Goal: Communication & Community: Answer question/provide support

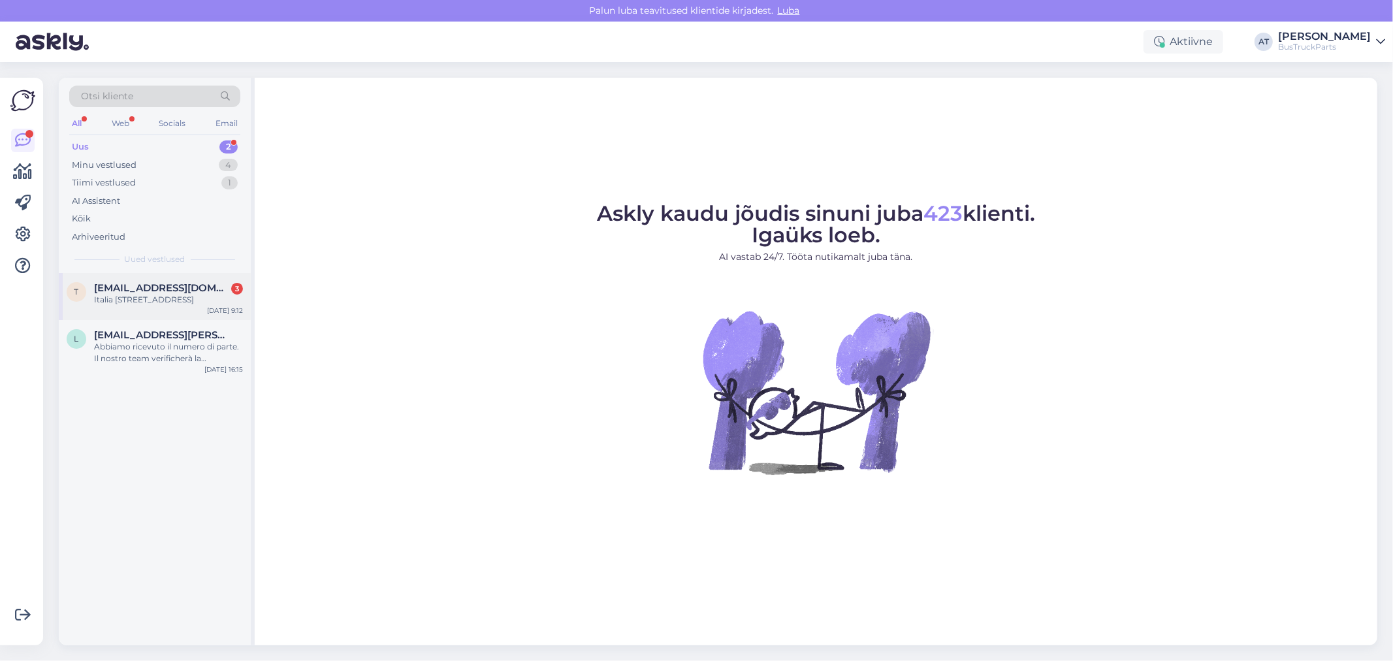
click at [155, 306] on div "Italia [STREET_ADDRESS]" at bounding box center [168, 300] width 149 height 12
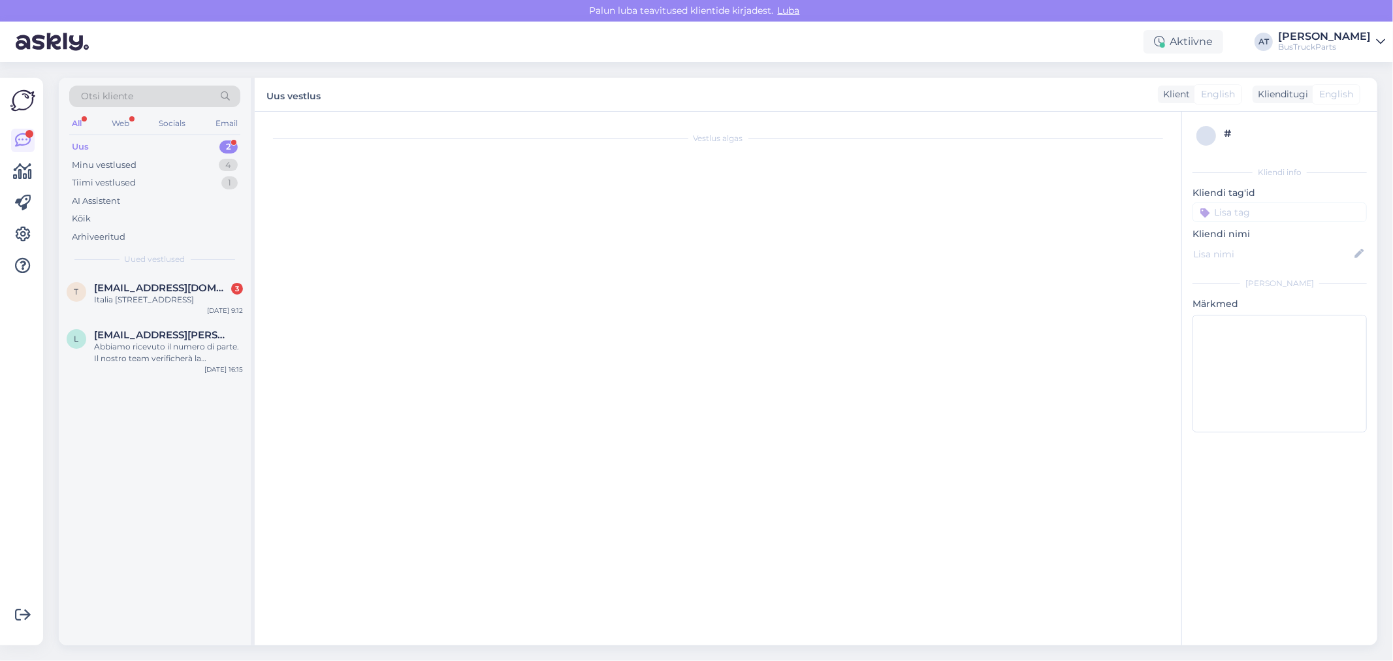
scroll to position [306, 0]
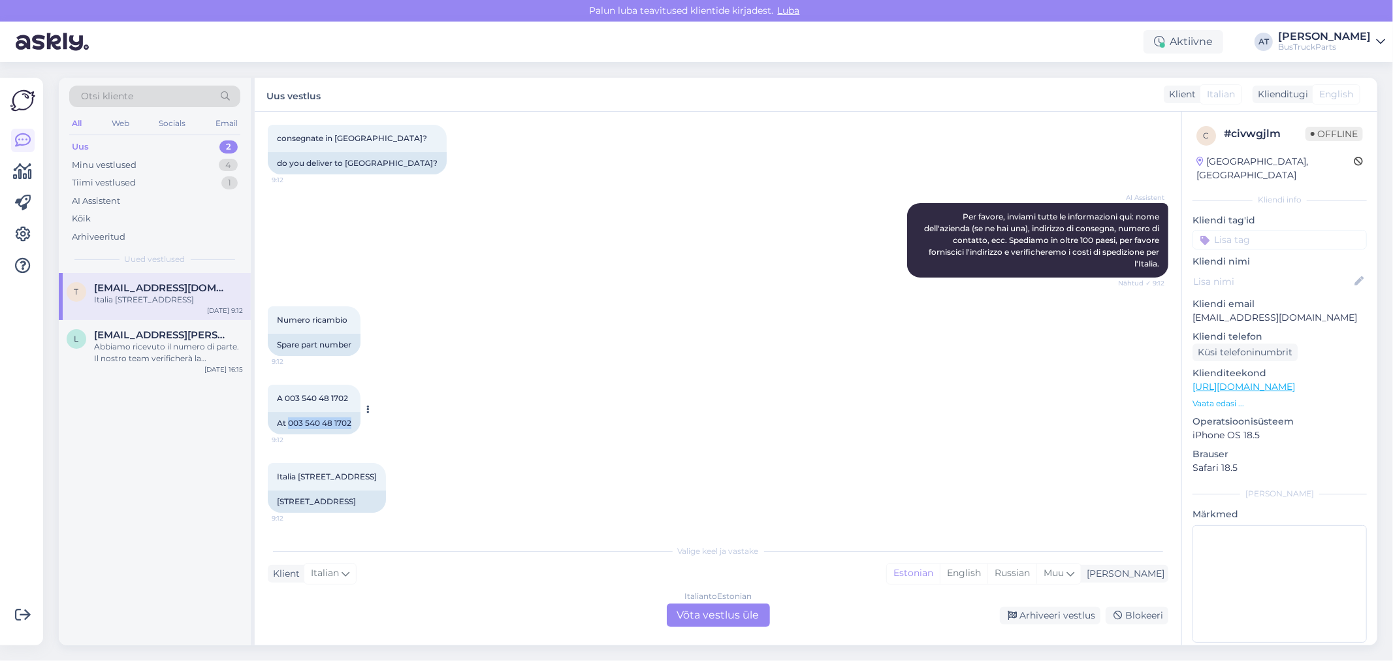
drag, startPoint x: 287, startPoint y: 420, endPoint x: 351, endPoint y: 423, distance: 64.1
click at [351, 423] on div "At 003 540 48 1702" at bounding box center [314, 423] width 93 height 22
copy div "003 540 48 1702"
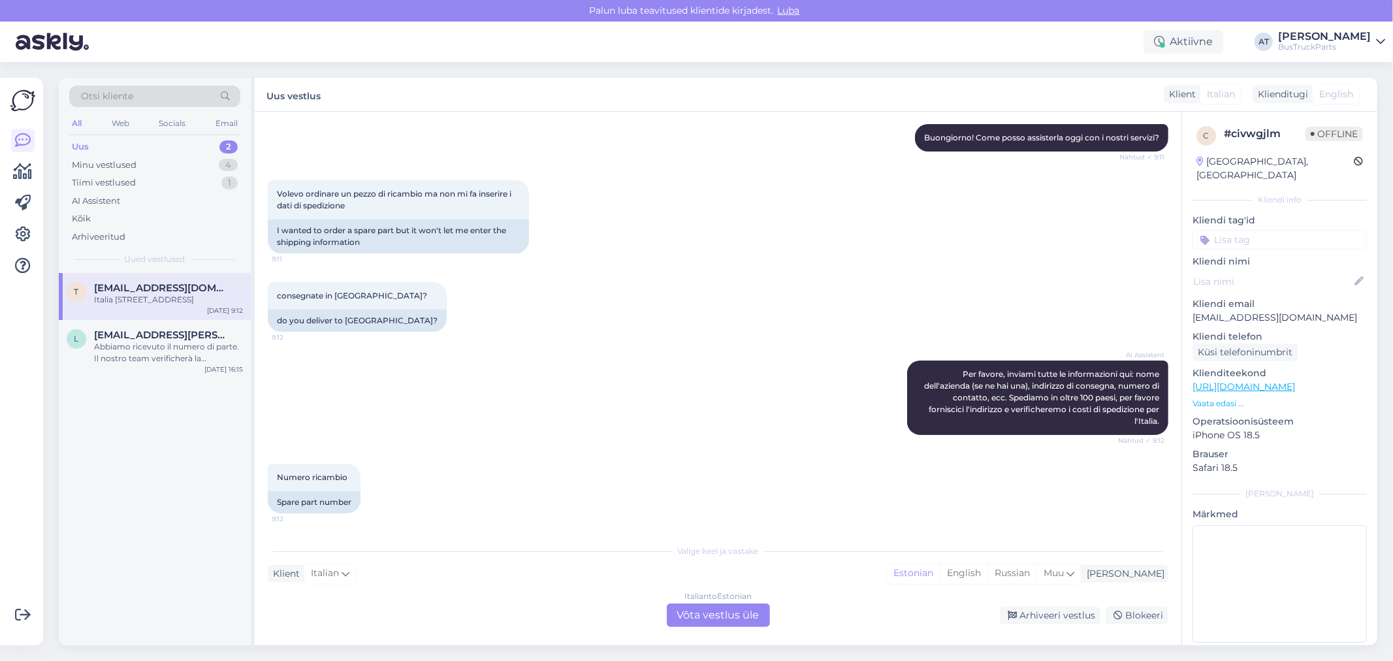
scroll to position [0, 0]
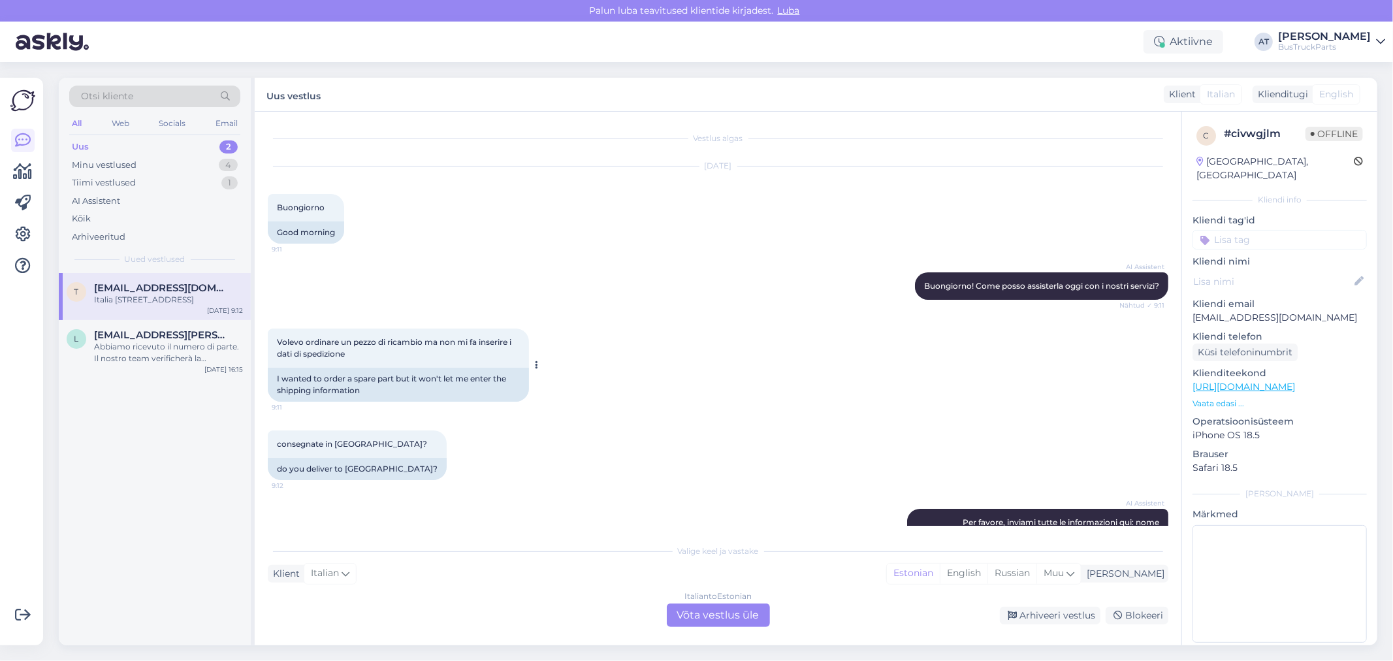
click at [410, 382] on div "I wanted to order a spare part but it won't let me enter the shipping informati…" at bounding box center [398, 385] width 261 height 34
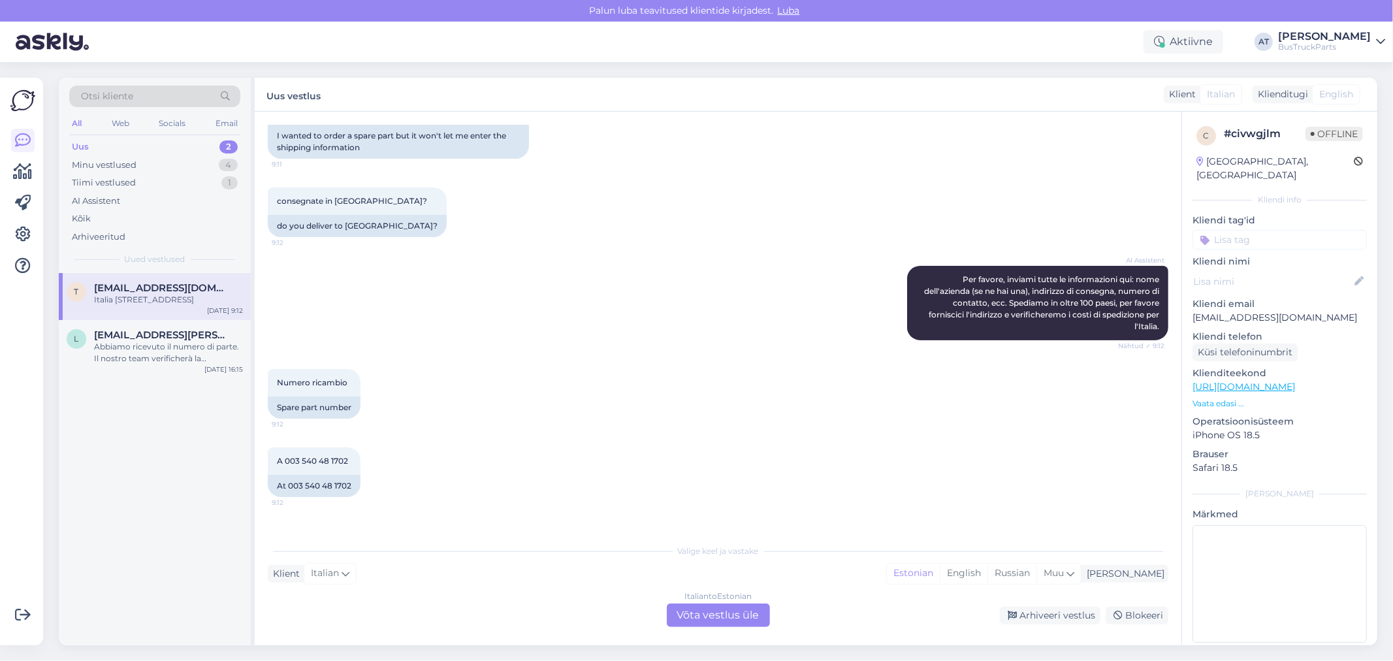
scroll to position [306, 0]
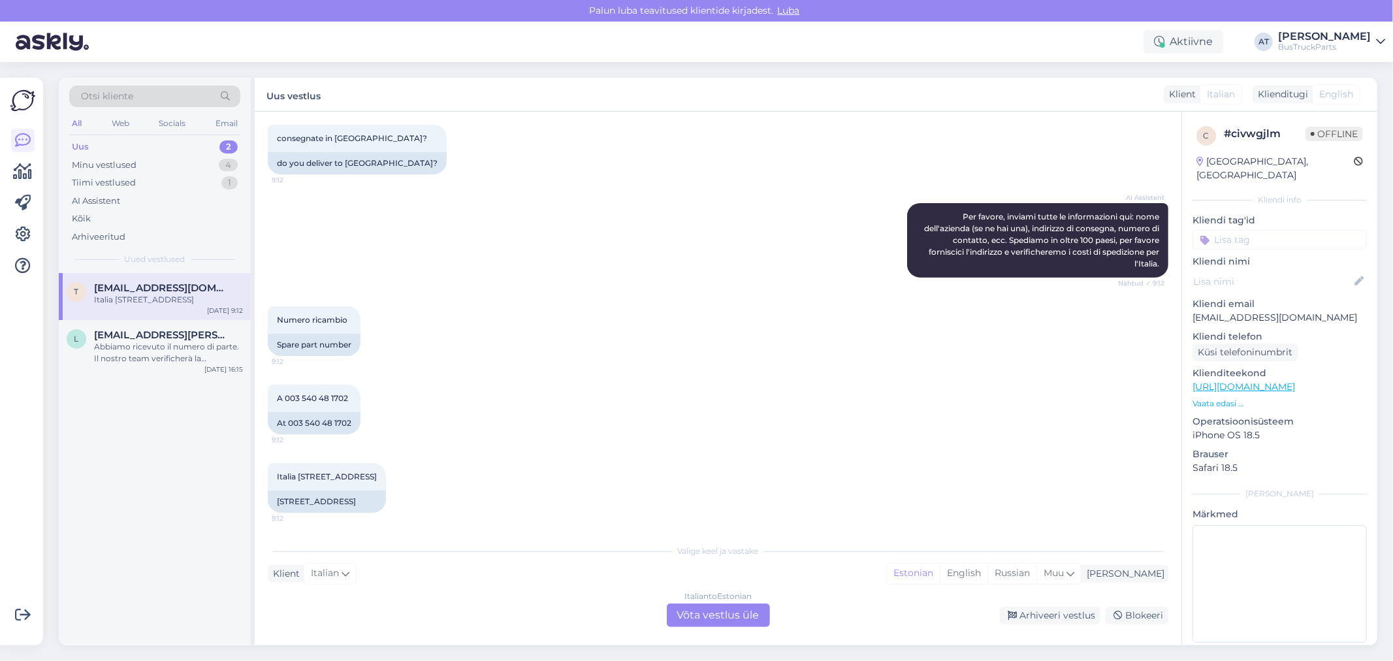
click at [741, 606] on div "Italian to Estonian Võta vestlus üle" at bounding box center [718, 616] width 103 height 24
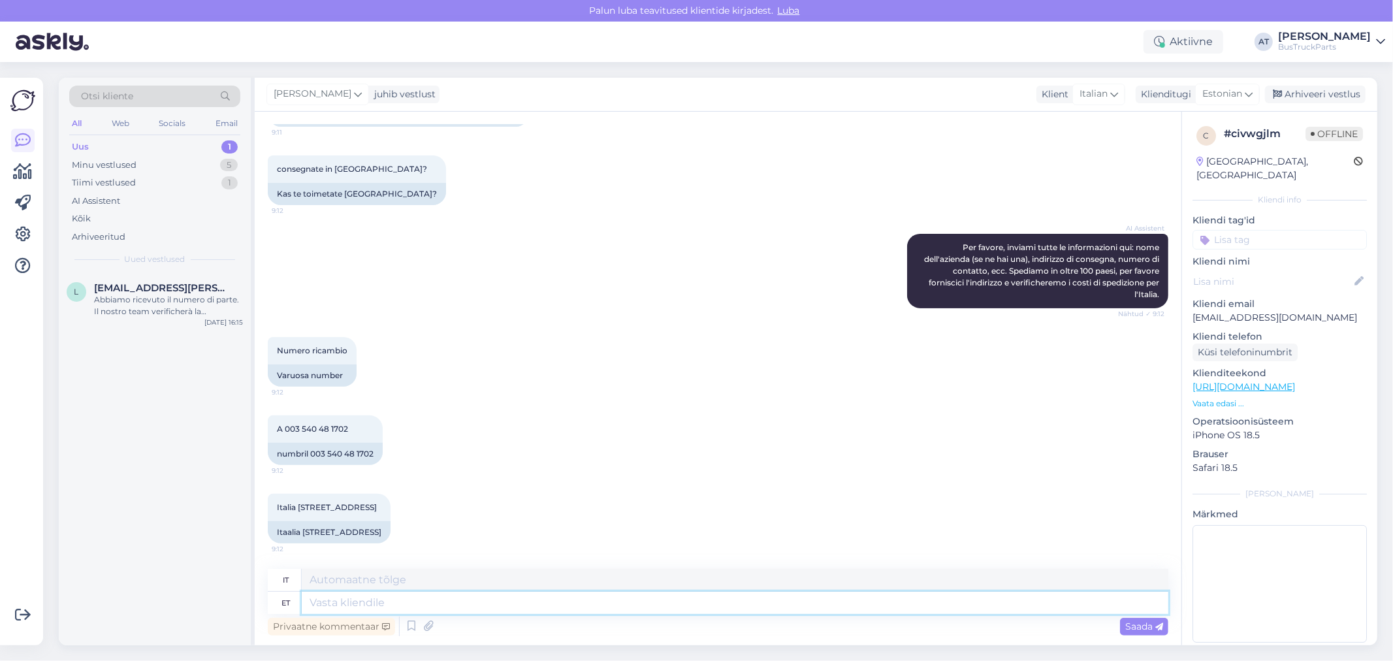
click at [740, 596] on textarea at bounding box center [735, 603] width 867 height 22
type textarea "Hello!"
type textarea "Ciao!"
type textarea "Hello! Could"
type textarea "Ciao! Potrebbe"
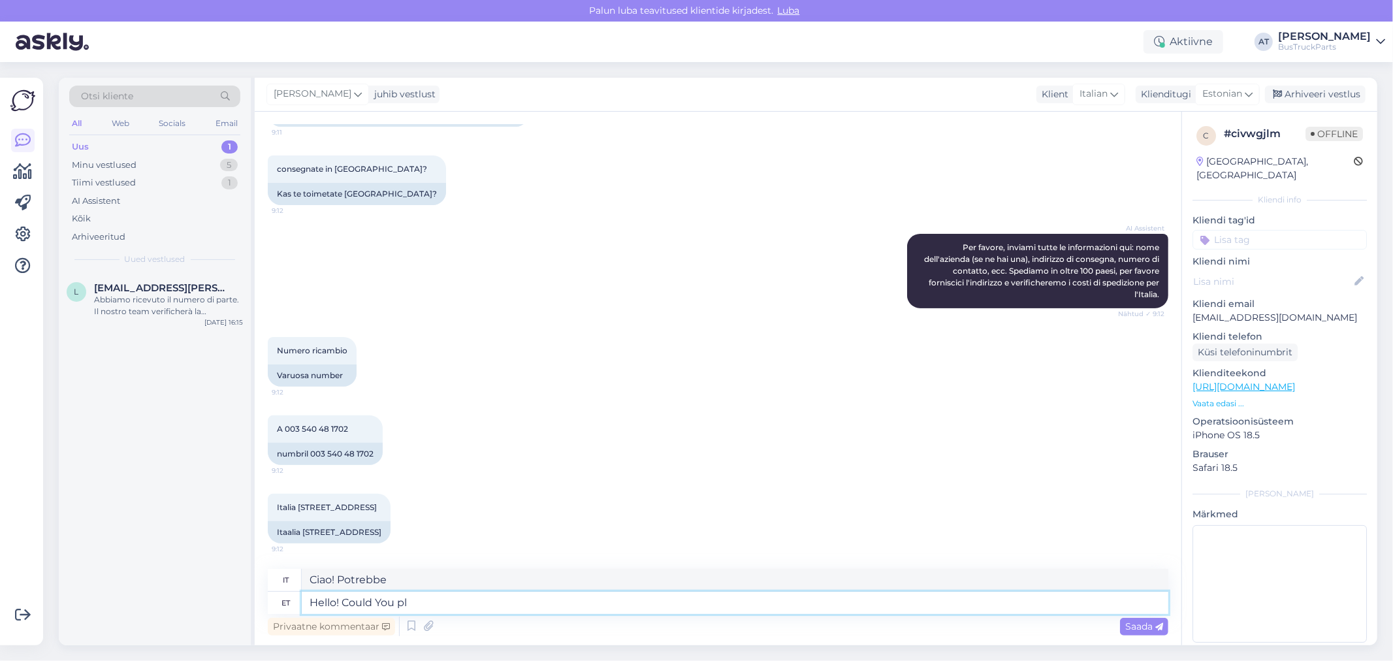
type textarea "Hello! Could You ple"
type textarea "Ciao! Potresti"
type textarea "Hello! Could You please s"
type textarea "Ciao! Potresti per favore"
type textarea "Hello! Could You please send"
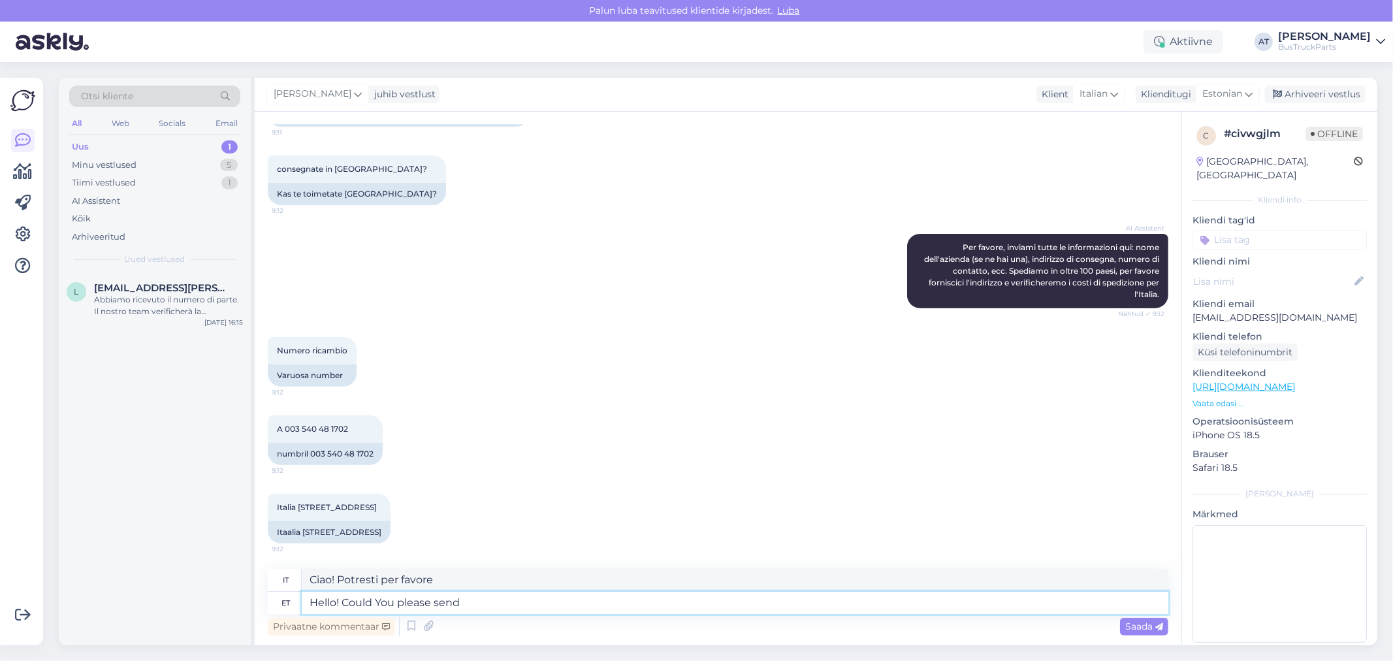
type textarea "Ciao! Potresti per favore inviare"
type textarea "Hello! Could You please send me o"
type textarea "Ciao! Potresti inviarmi per favore"
type textarea "Hello! Could You please send me our"
type textarea "Ciao! Potresti inviarmi il nostro"
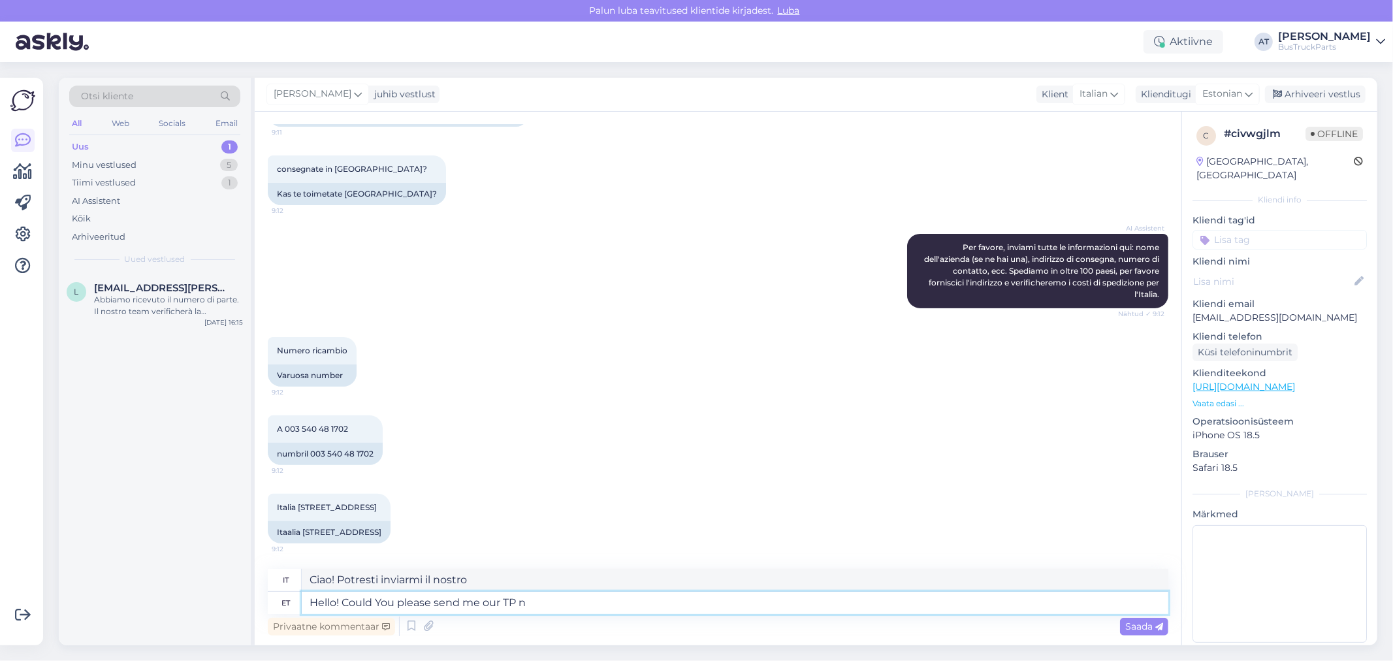
type textarea "Hello! Could You please send me our TP nu"
type textarea "Ciao! Potresti inviarmi la nostra carta igienica?"
type textarea "Hello! Could You please send me our TP number?"
type textarea "Ciao! Potresti inviarmi il nostro numero di carta di credito?"
type textarea "Hello! Could You please send me our TP number? Can´t"
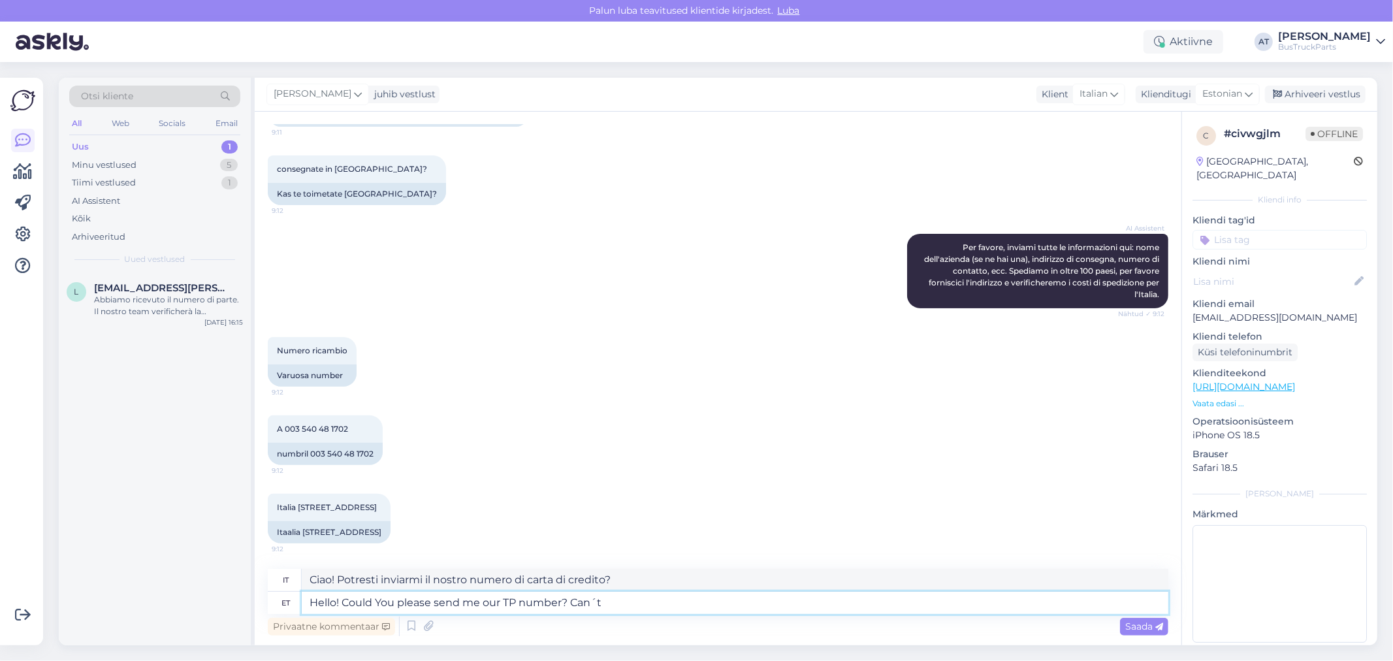
type textarea "Ciao! Potresti inviarmi il nostro numero TP? Non posso"
type textarea "Hello! Could You please send me our TP number? Can´t f"
type textarea "Ciao! Potresti inviarmi il nostro numero TP? Non riesco."
type textarea "Hello! Could You please send me our TP number? Can´t find"
type textarea "Ciao! Potresti inviarmi il nostro numero TP? Non riesco a trovarlo."
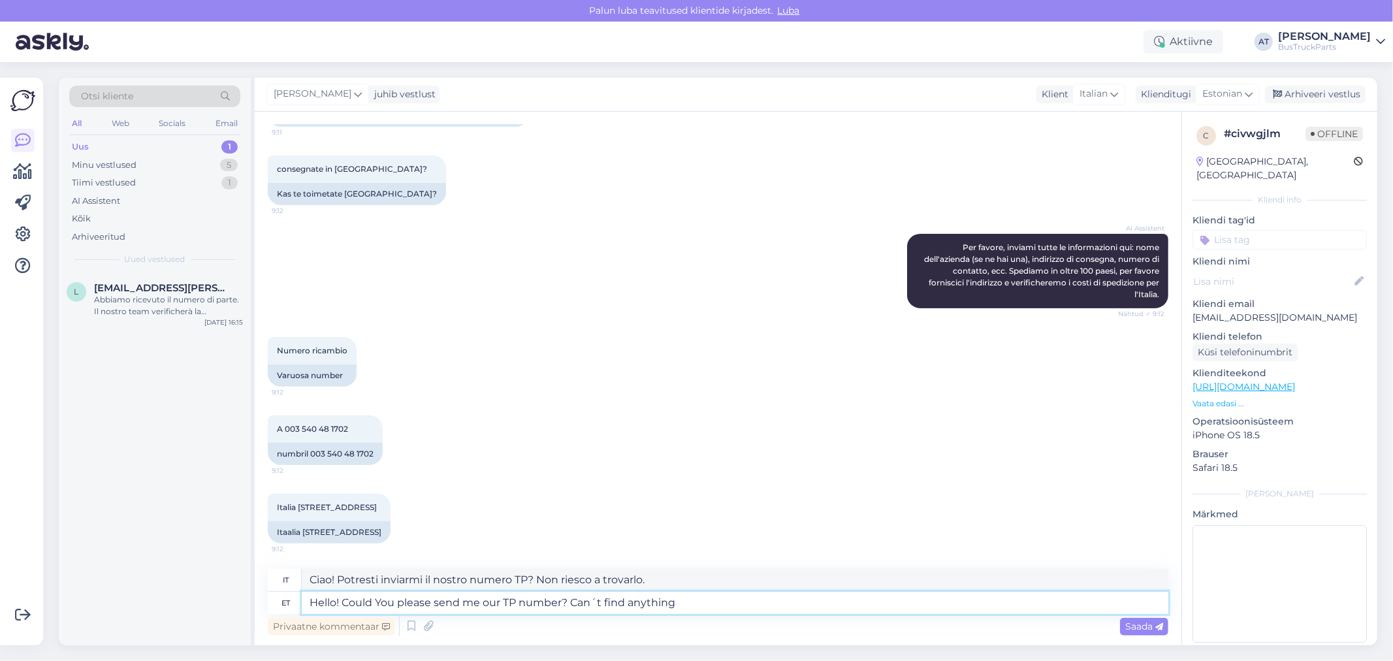
type textarea "Hello! Could You please send me our TP number? Can´t find anything w"
type textarea "Ciao! Potresti inviarmi il nostro numero TP? Non riesco a trovare nulla."
type textarea "Hello! Could You please send me our TP number? Can´t find anything with n"
type textarea "Ciao! Potresti inviarmi il nostro numero TP? Non riesco a trovare nulla con"
type textarea "Hello! Could You please send me our TP number? Can´t find anything with number"
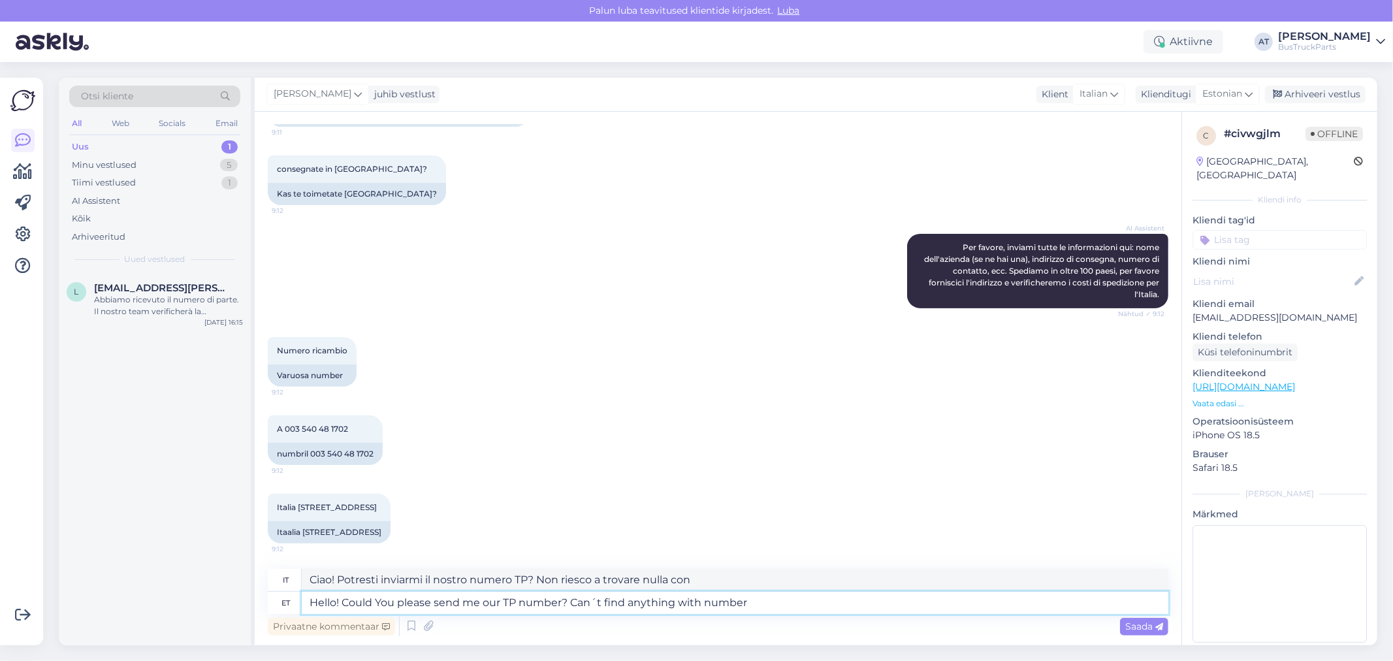
type textarea "Ciao! Potresti inviarmi il nostro numero TP? Non riesco a trovare nulla con il …"
drag, startPoint x: 299, startPoint y: 429, endPoint x: 610, endPoint y: 378, distance: 315.8
click at [273, 429] on div "A 003 540 48 1702 9:12" at bounding box center [325, 428] width 115 height 27
copy span "A 003 540 48 1702"
click at [892, 616] on div "Privaatne kommentaar Saada" at bounding box center [718, 626] width 901 height 25
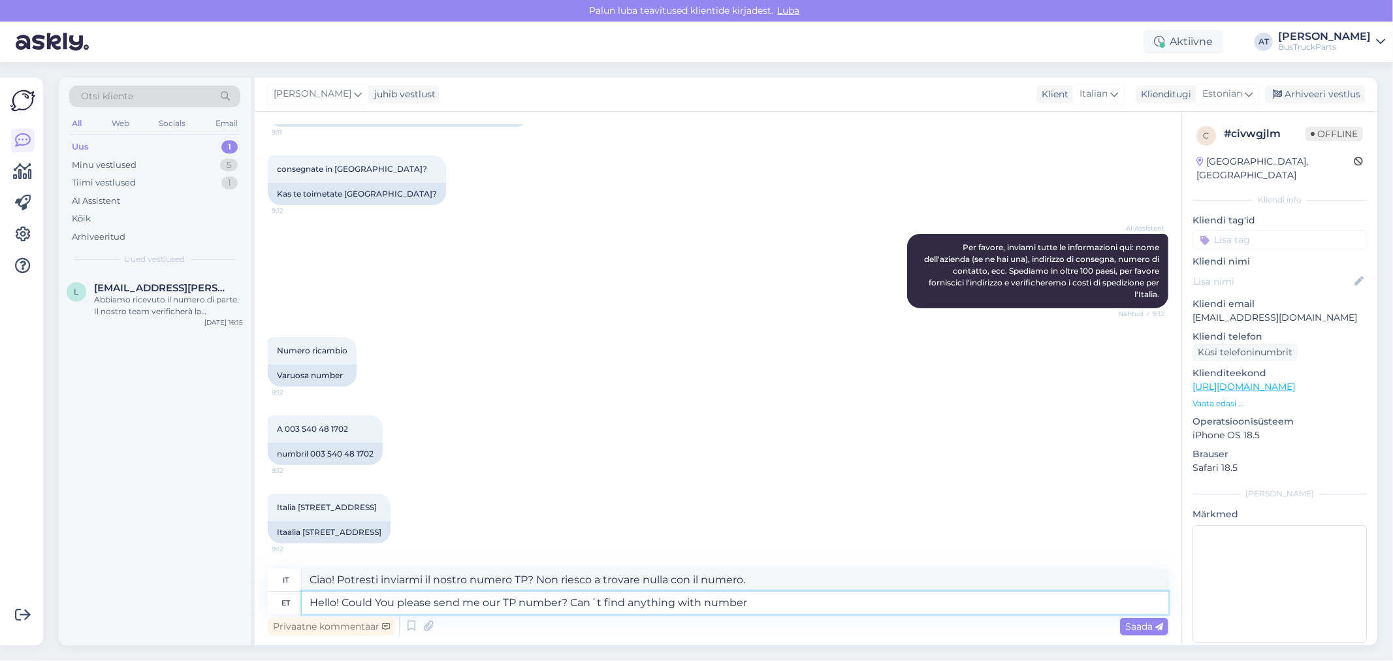
click at [888, 611] on textarea "Hello! Could You please send me our TP number? Can´t find anything with number" at bounding box center [735, 603] width 867 height 22
paste textarea "A 003 540 48 1702"
type textarea "Hello! Could You please send me our TP number? Can´t find anything with number …"
click at [1123, 628] on div "Saada" at bounding box center [1144, 627] width 48 height 18
type textarea "Ciao! Potresti inviarmi il nostro numero TP? Non riesco a trovare nulla con il …"
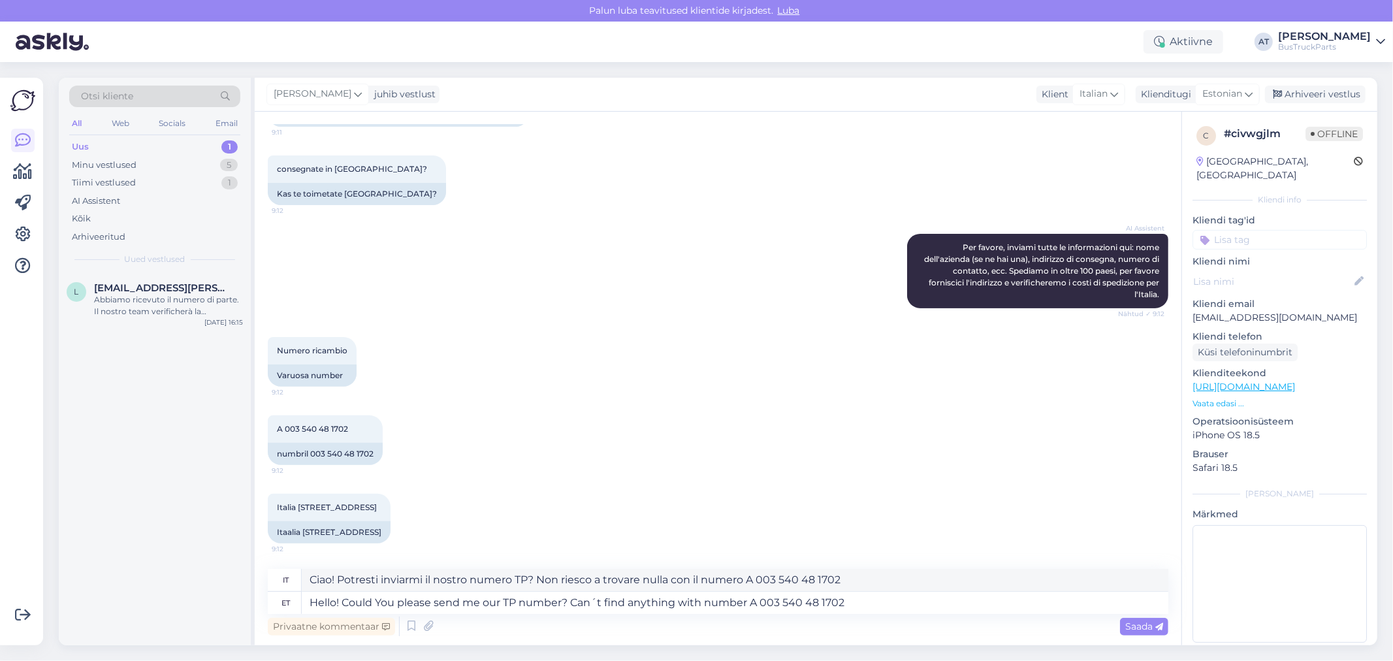
click at [1144, 622] on span "Saada" at bounding box center [1144, 627] width 38 height 12
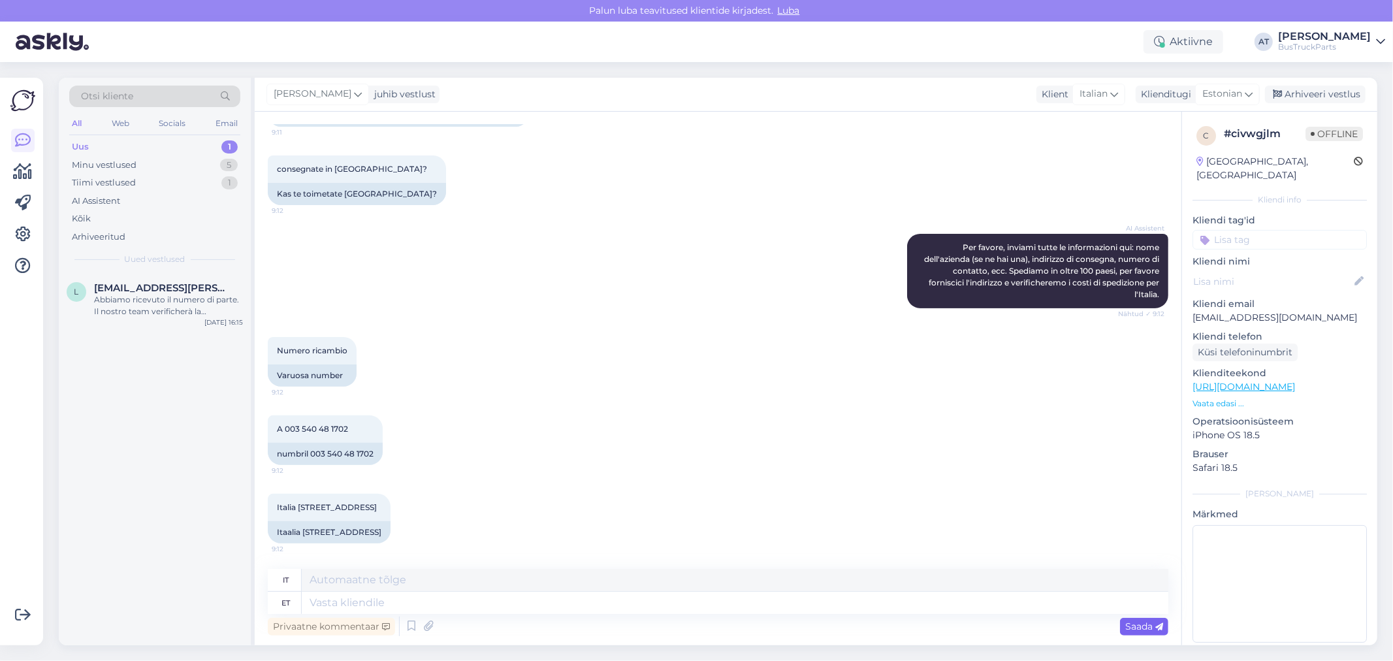
scroll to position [364, 0]
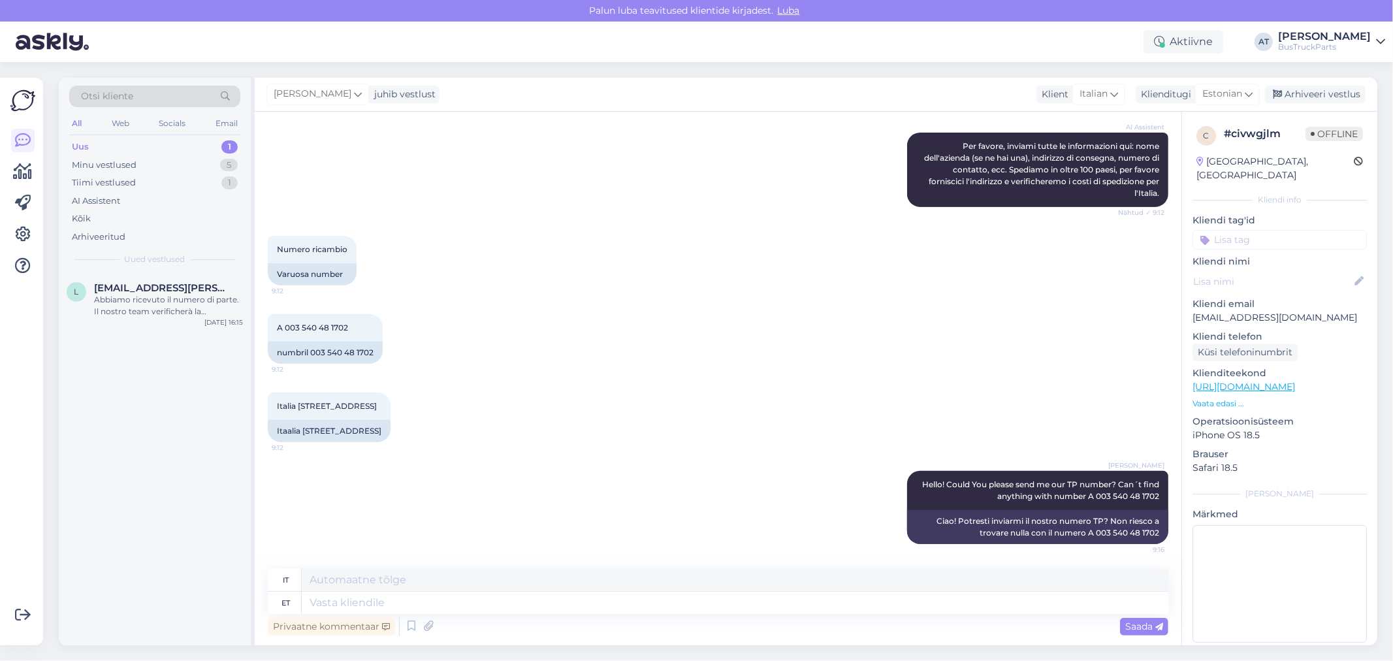
click at [1223, 398] on p "Vaata edasi ..." at bounding box center [1280, 404] width 174 height 12
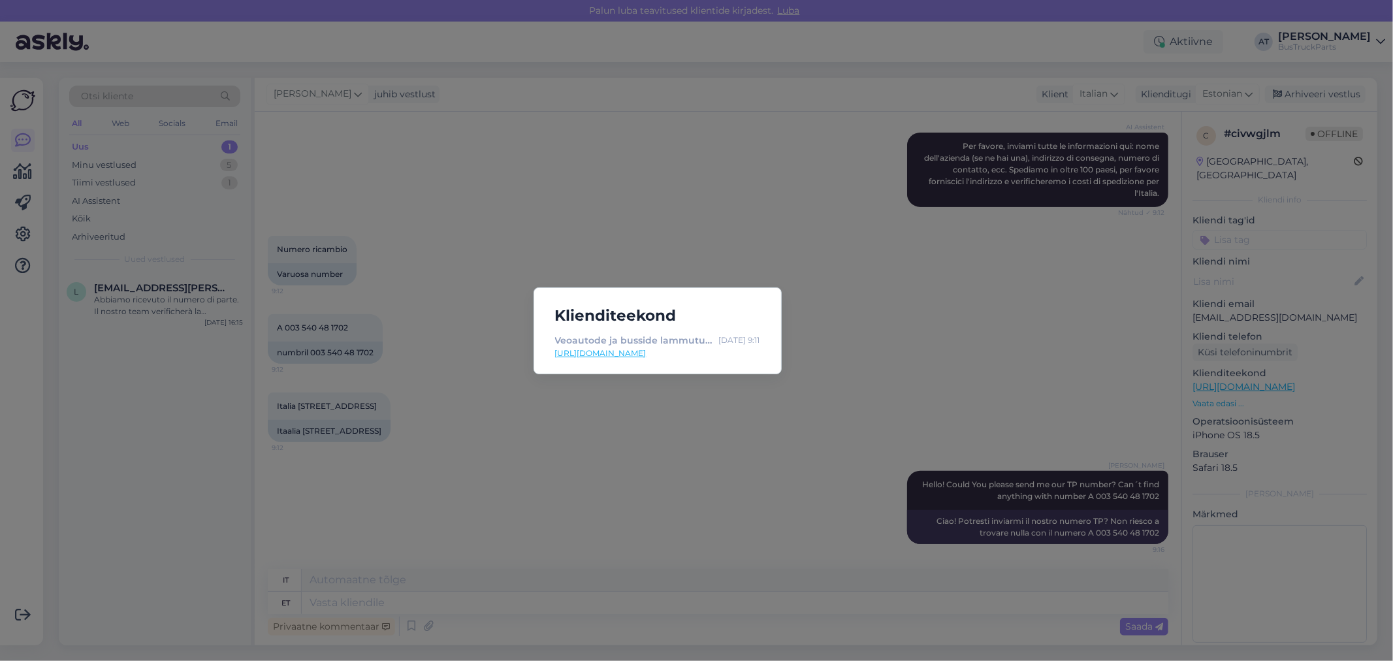
click at [626, 349] on link "[URL][DOMAIN_NAME]" at bounding box center [657, 353] width 205 height 12
click at [611, 483] on div "Klienditeekond Veoautode ja busside lammutus & varuosad | TruckParts Eesti OÜ |…" at bounding box center [696, 330] width 1393 height 661
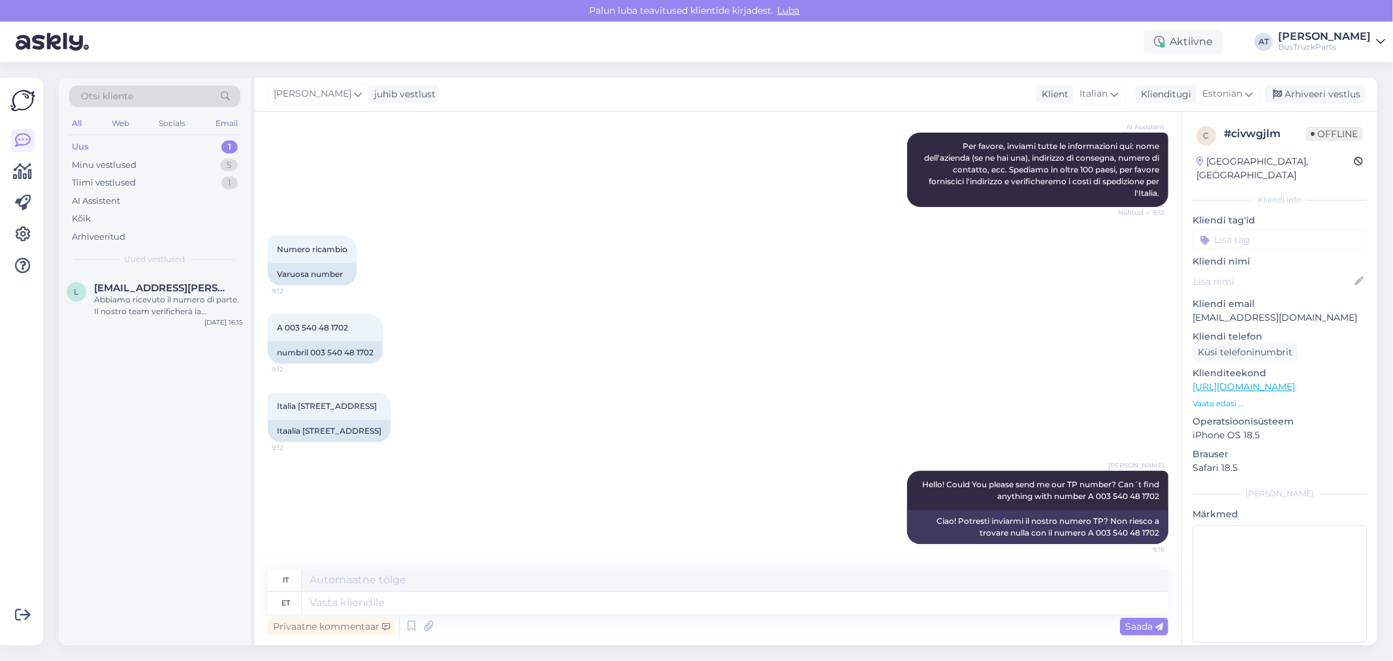
click at [133, 152] on div "Uus 1" at bounding box center [154, 147] width 171 height 18
click at [129, 268] on div "Otsi kliente All Web Socials Email Uus 1 Minu vestlused 5 Tiimi vestlused 1 AI …" at bounding box center [155, 175] width 192 height 195
click at [139, 297] on div "Abbiamo ricevuto il numero di parte. Il nostro team verificherà la disponibilit…" at bounding box center [168, 306] width 149 height 24
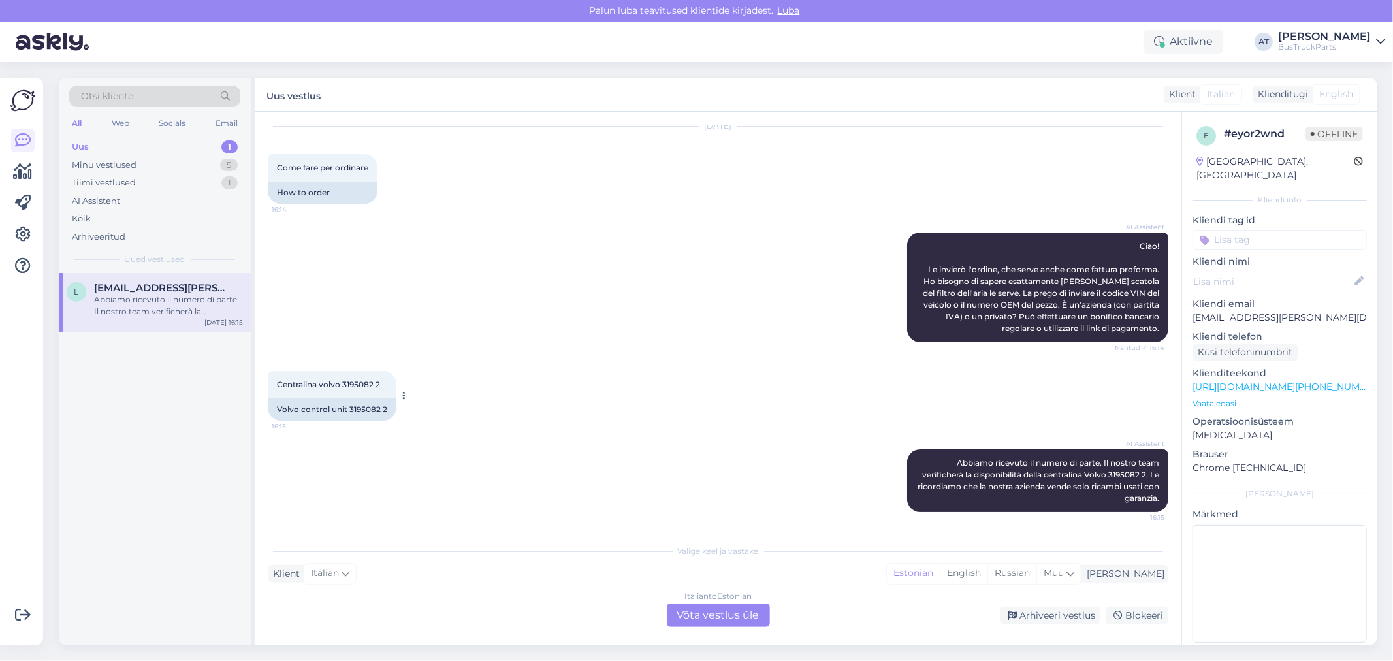
click at [359, 404] on div "Volvo control unit 3195082 2" at bounding box center [332, 409] width 129 height 22
copy div "3195082"
drag, startPoint x: 729, startPoint y: 616, endPoint x: 784, endPoint y: 596, distance: 59.1
click at [729, 616] on div "Italian to Estonian Võta vestlus üle" at bounding box center [718, 616] width 103 height 24
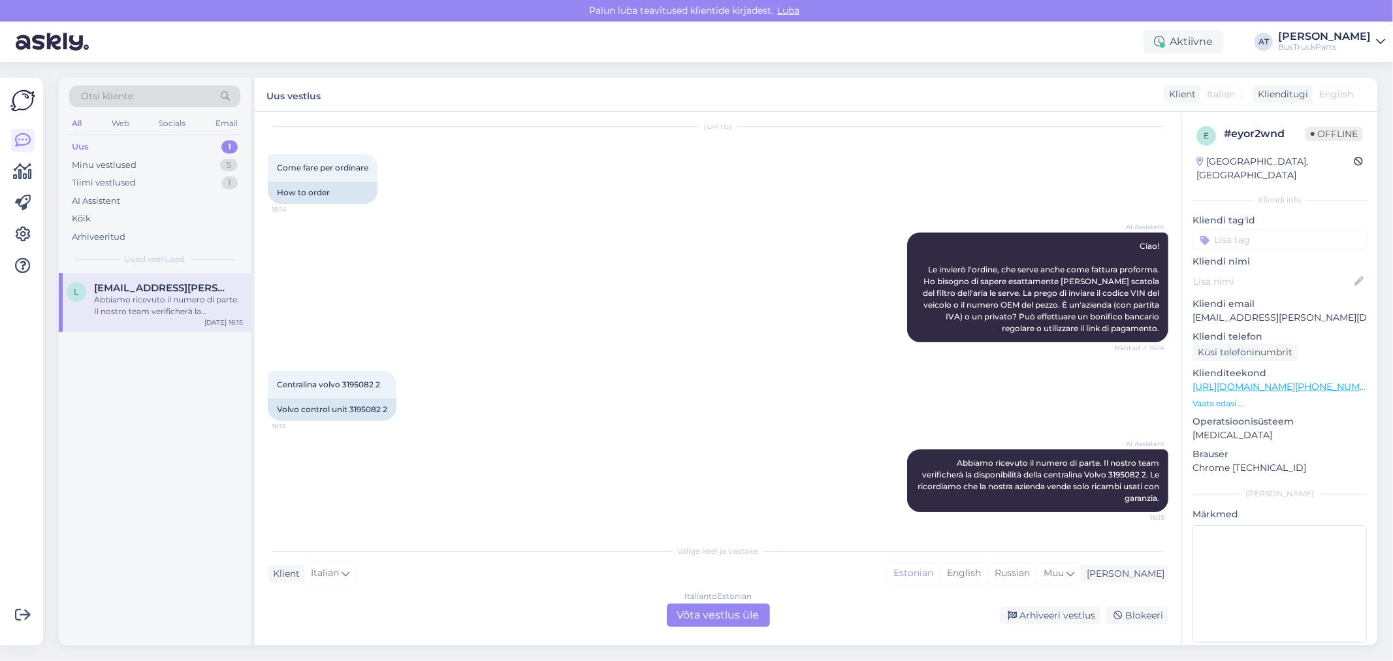
scroll to position [8, 0]
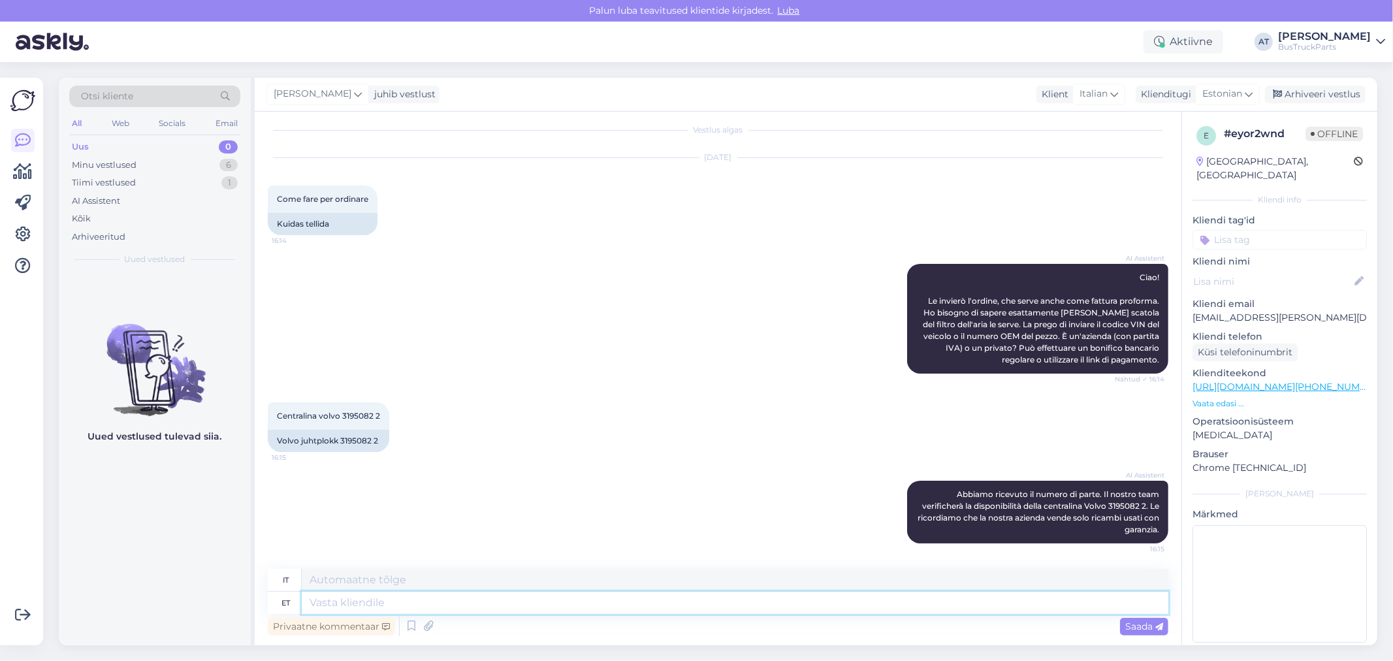
click at [862, 598] on textarea at bounding box center [735, 603] width 867 height 22
type textarea "We h"
type textarea "Noi"
type textarea "We have su"
type textarea "Abbiamo"
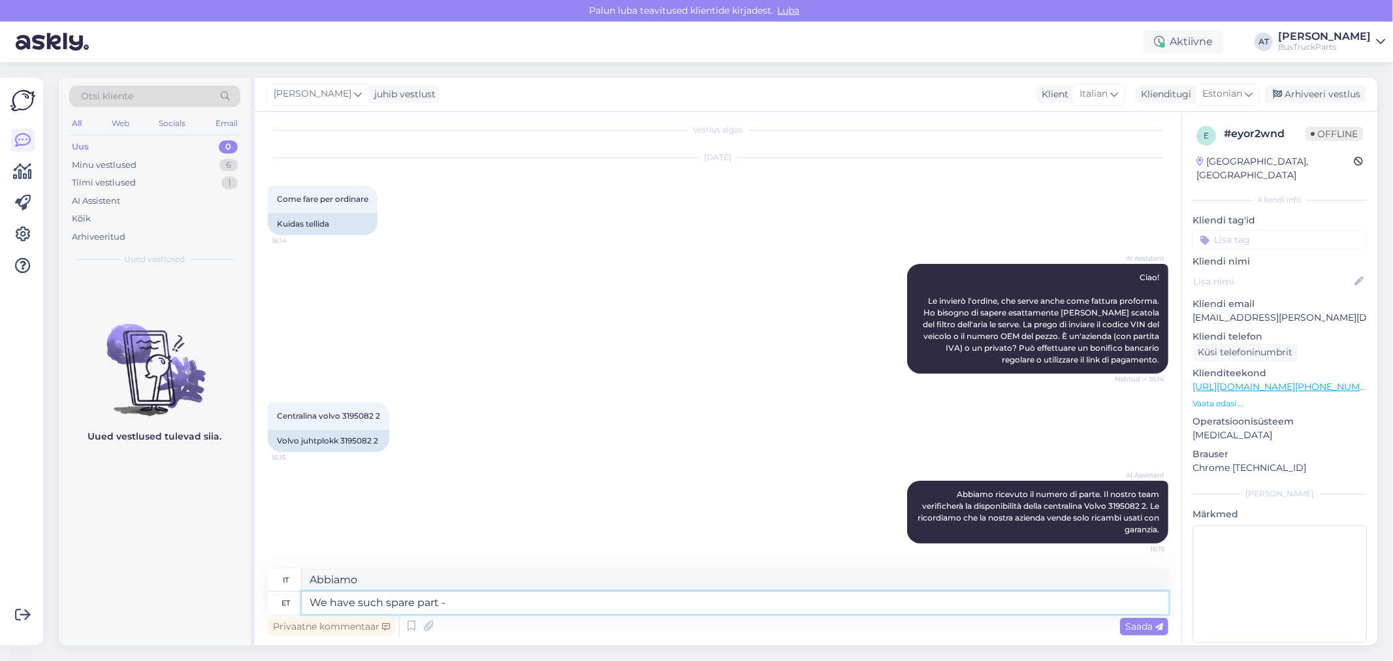
type textarea "We have such spare part -"
type textarea "Abbiamo [PERSON_NAME] di ricambio"
click at [523, 592] on textarea "We have such spare part -" at bounding box center [735, 603] width 867 height 22
paste textarea "[URL][DOMAIN_NAME]"
type textarea "We have such spare part - [URL][DOMAIN_NAME]"
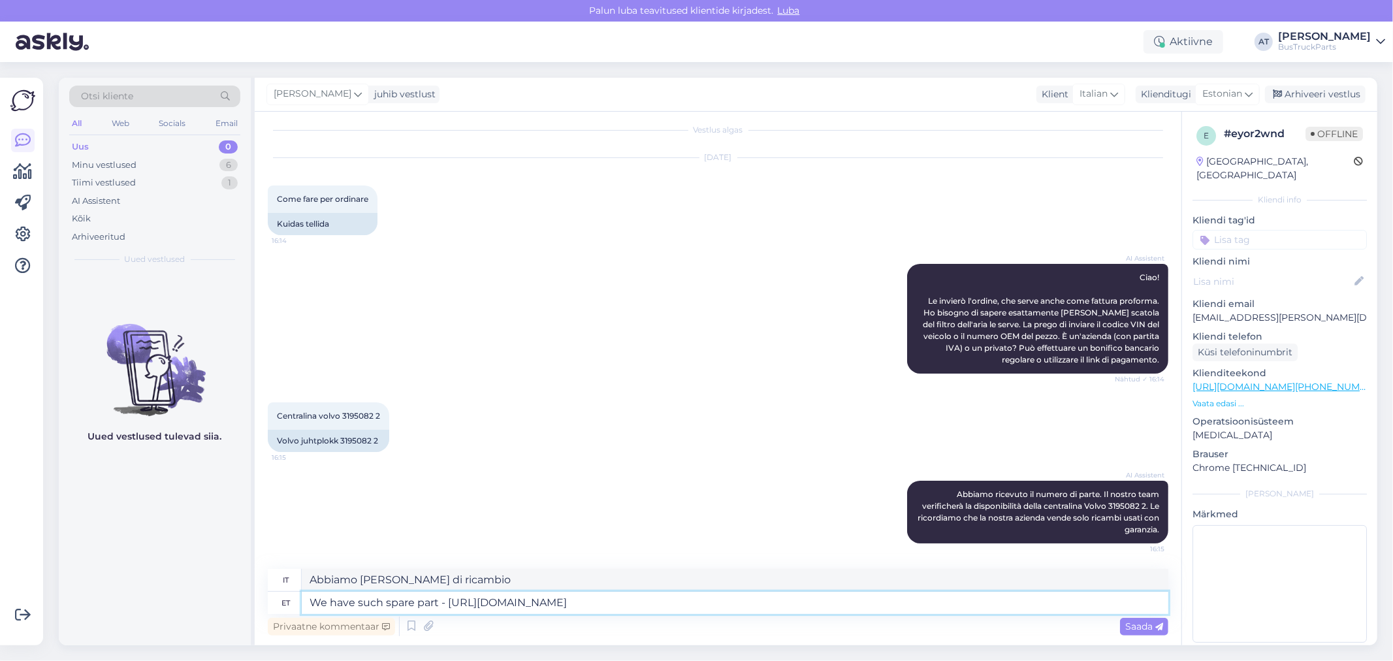
type textarea "Disponiamo di questo pezzo di ricambio: [URL][DOMAIN_NAME]"
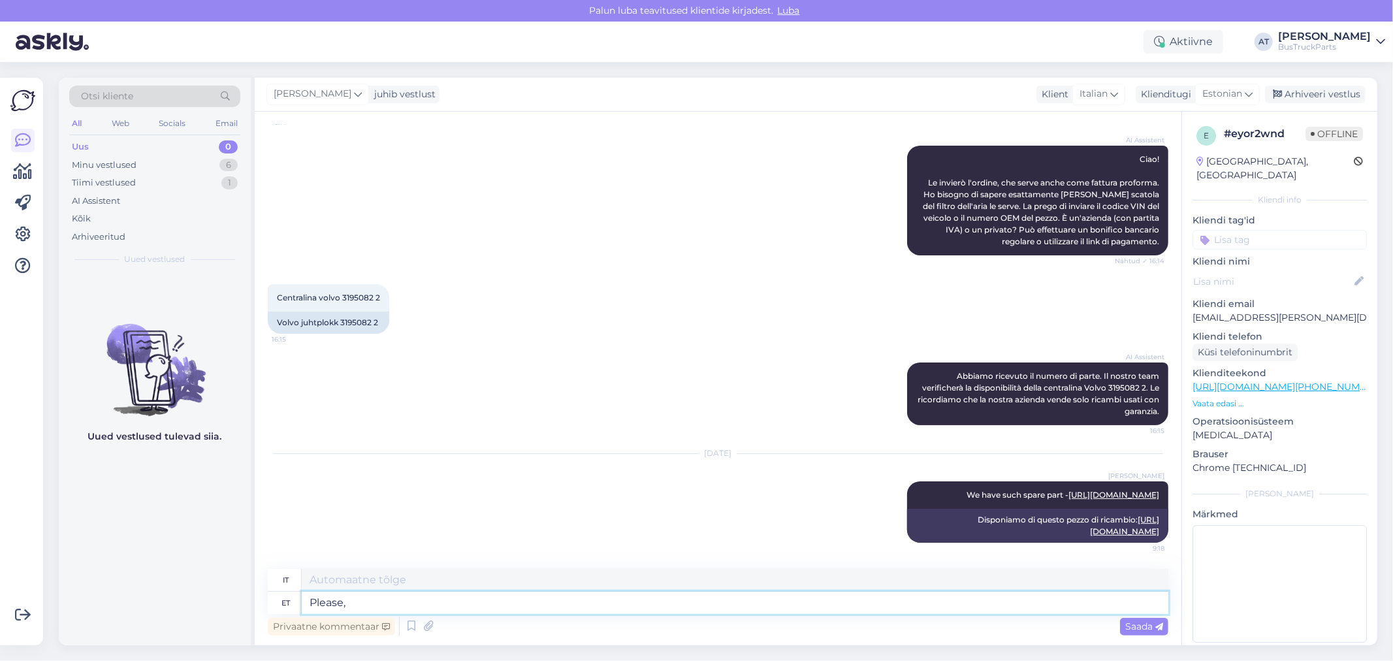
type textarea "Please, s"
type textarea "Per favore,"
type textarea "Please, send m"
type textarea "Si prega di inviare"
type textarea "Please, send me"
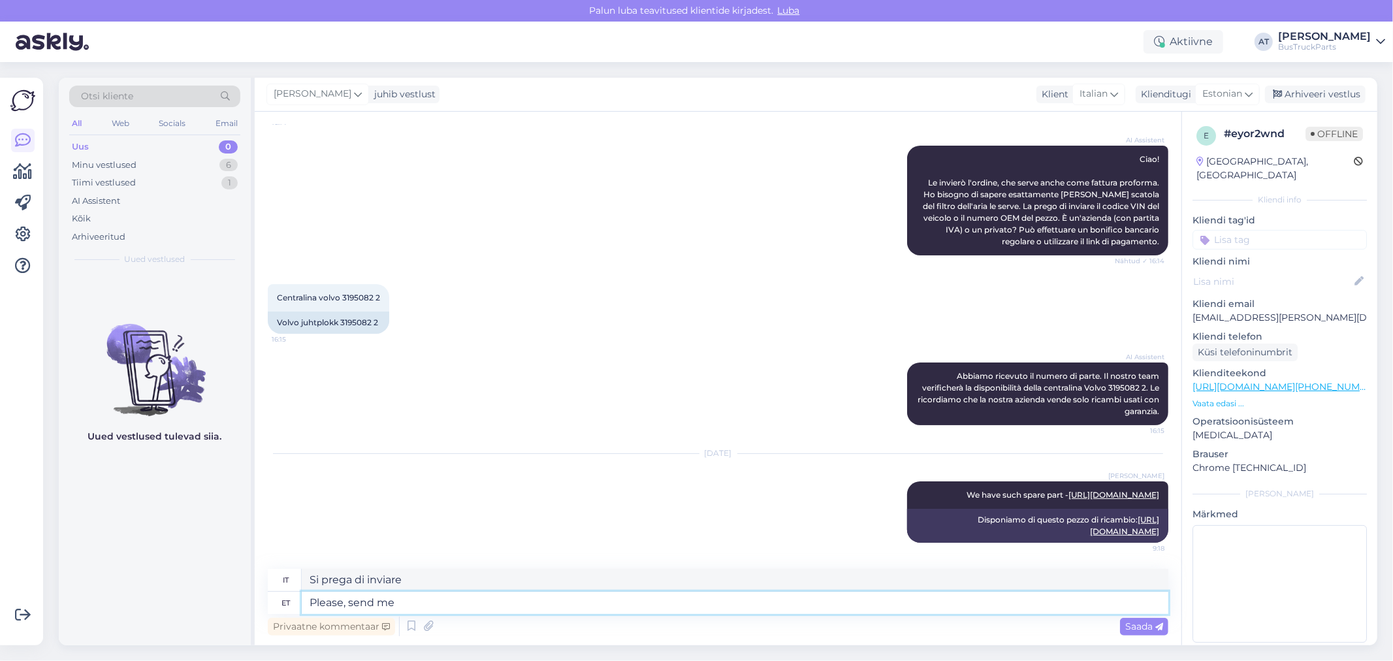
type textarea "Per favore, mandami"
type textarea "Please, send me Your c"
type textarea "Per favore, mandami il tuo"
type textarea "Please, send me Your company"
type textarea "Per favore, mandami la tua azienda."
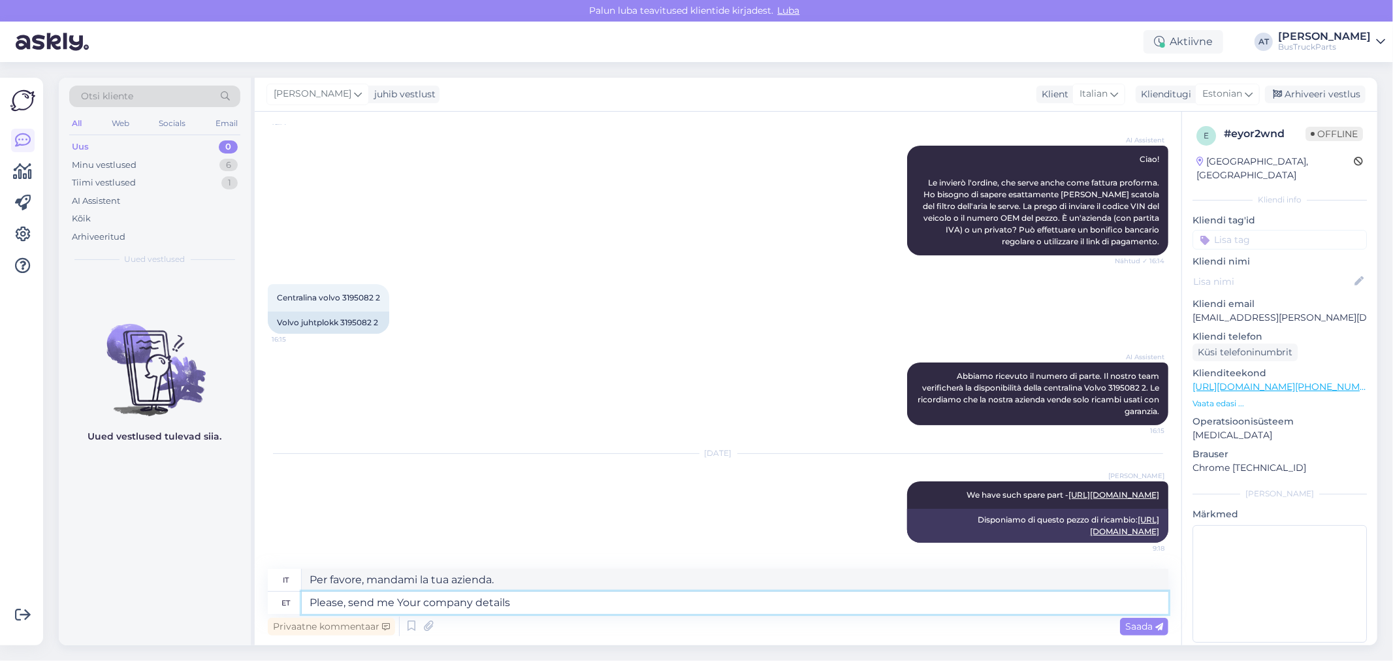
type textarea "Please, send me Your company details,"
type textarea "Per favore, inviami i dettagli [PERSON_NAME] azienda"
type textarea "Please, send me Your company details, co"
type textarea "Per favore, inviami i dettagli [PERSON_NAME] azienda,"
type textarea "Please, send me Your company details, contact nu"
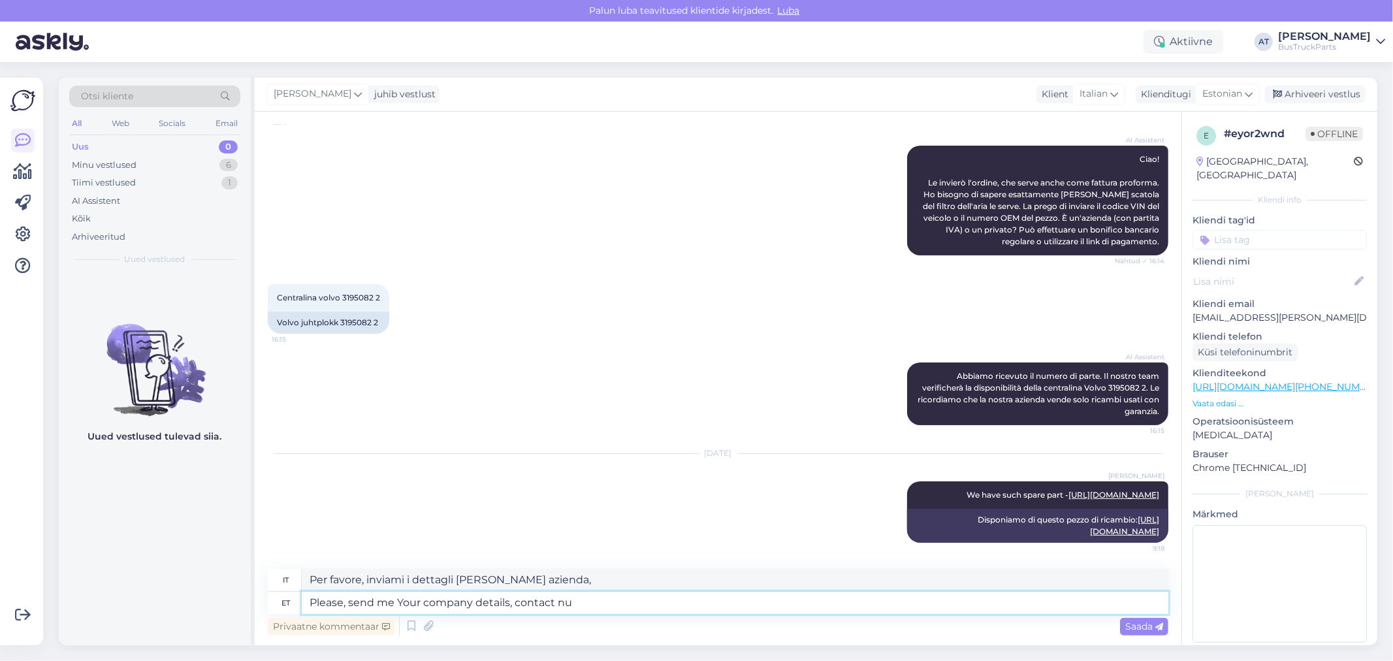
type textarea "Per favore, inviami i dettagli [PERSON_NAME] azienda, contattami"
type textarea "Please, send me Your company details, contact number t"
type textarea "Per favore, inviami i dettagli [PERSON_NAME] azienda, il numero di contatto"
type textarea "Please, send me Your company details, contact number etc."
type textarea "Per favore, inviami i dettagli [PERSON_NAME] azienda, il numero di telefono, ec…"
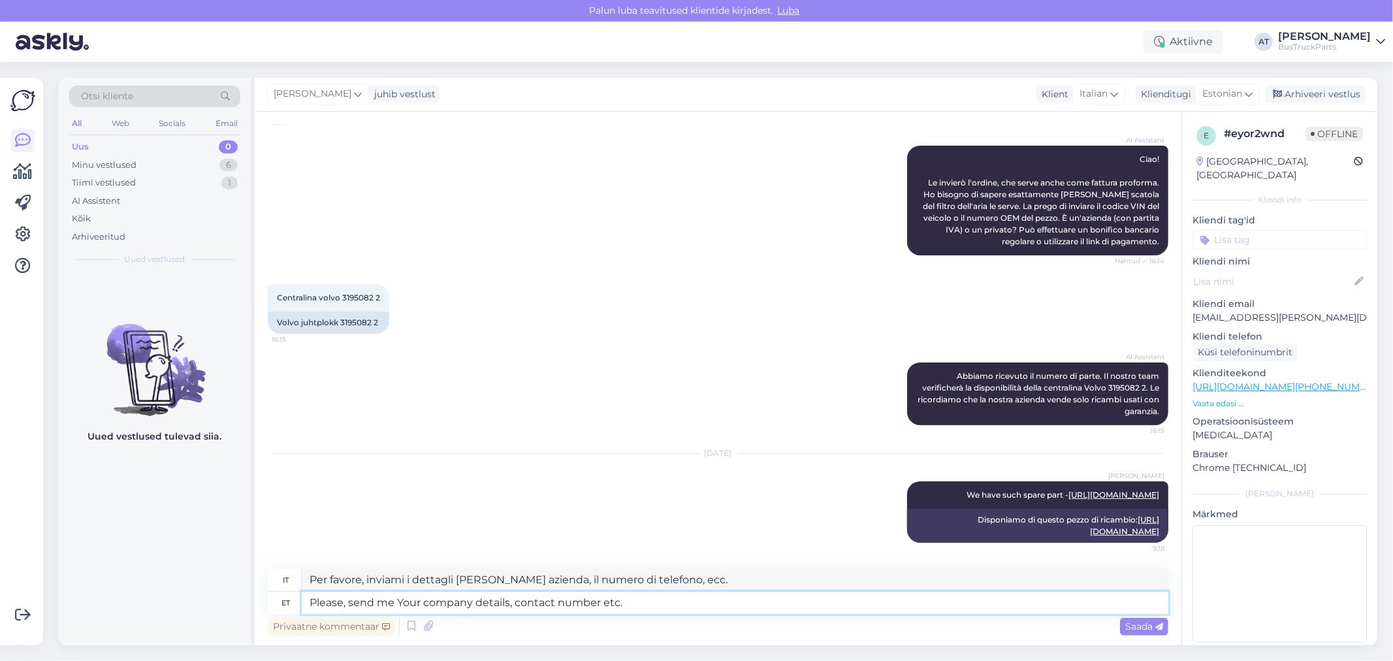
type textarea "Please, send me Your company details, contact number etc."
click at [1133, 626] on span "Saada" at bounding box center [1144, 627] width 38 height 12
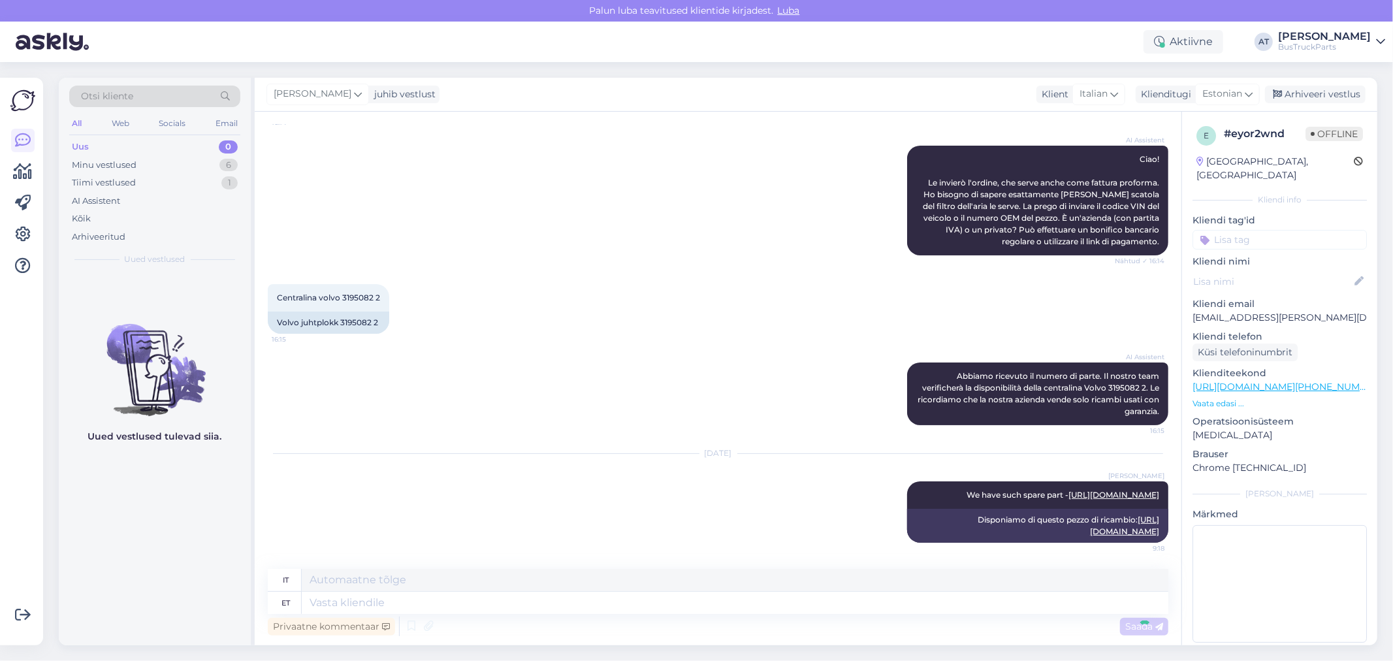
scroll to position [239, 0]
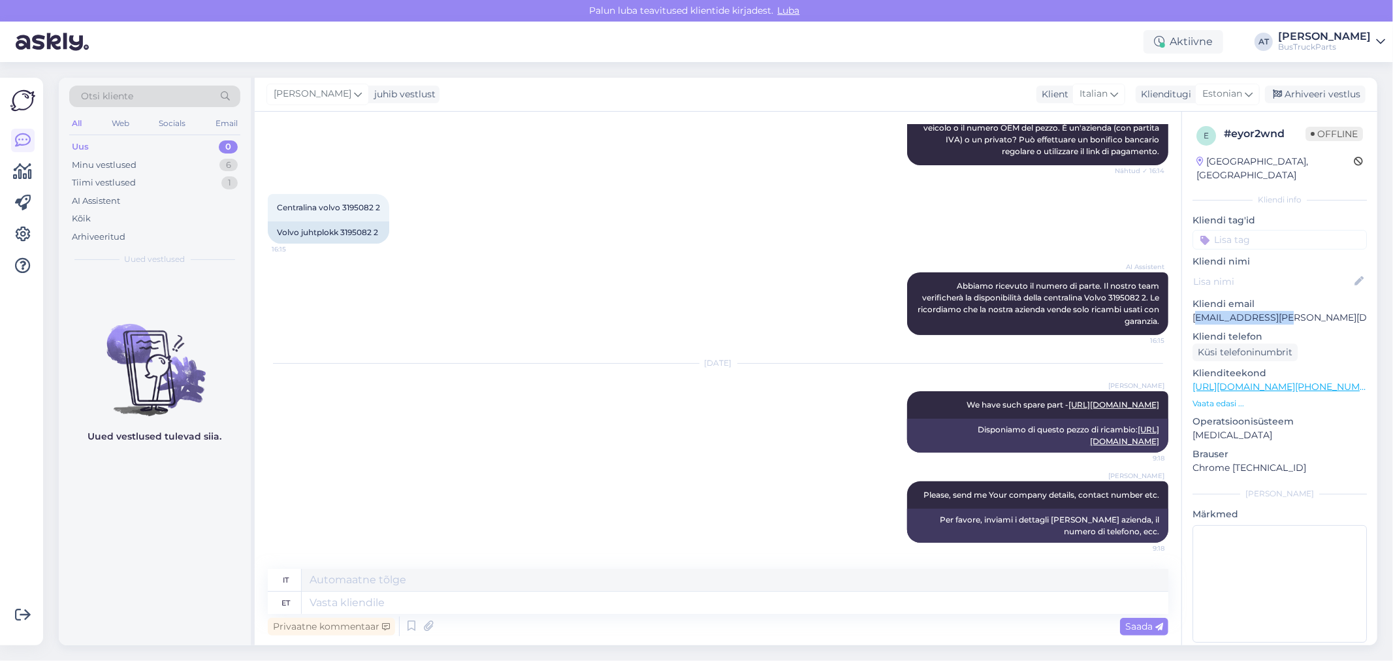
drag, startPoint x: 1280, startPoint y: 299, endPoint x: 1194, endPoint y: 299, distance: 86.2
click at [1194, 311] on p "[EMAIL_ADDRESS][PERSON_NAME][DOMAIN_NAME]" at bounding box center [1280, 318] width 174 height 14
click at [1231, 311] on p "[EMAIL_ADDRESS][PERSON_NAME][DOMAIN_NAME]" at bounding box center [1280, 318] width 174 height 14
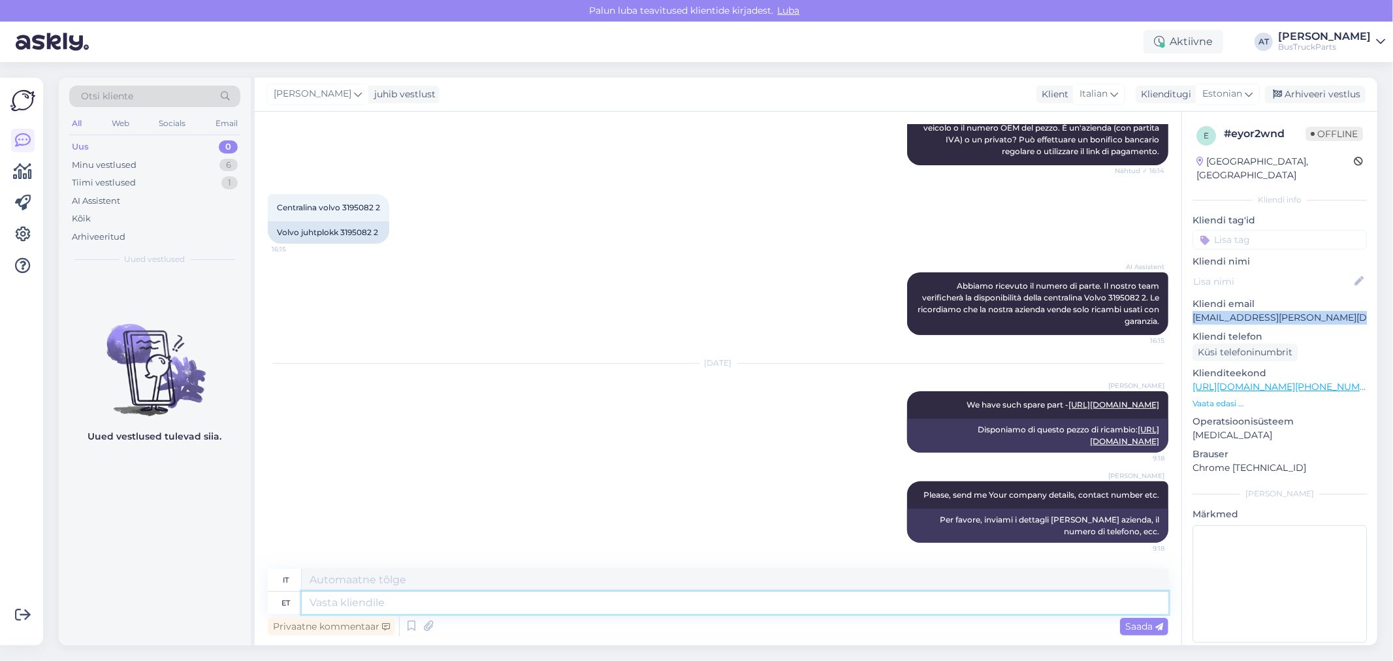
click at [551, 592] on textarea at bounding box center [735, 603] width 867 height 22
type textarea "I"
type textarea "IO"
type textarea "I fount Y"
type textarea "Ho [PERSON_NAME]"
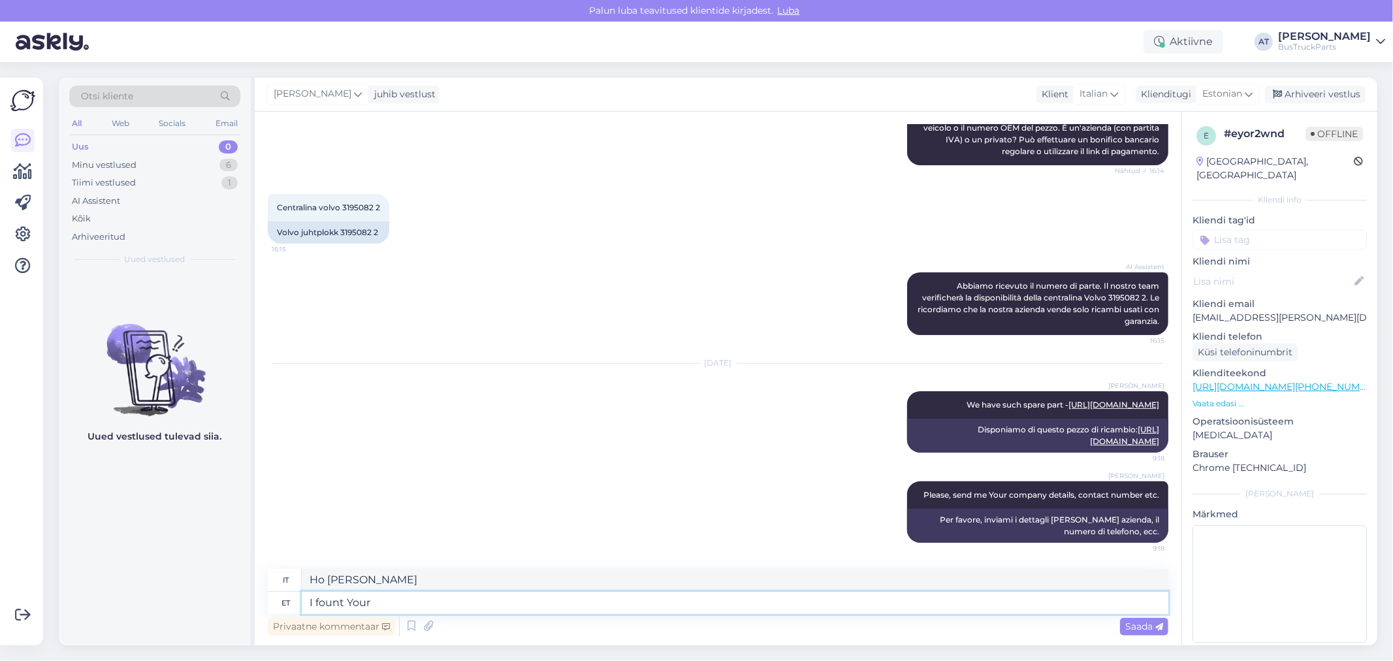
type textarea "I fount Your"
type textarea "Ho [PERSON_NAME] il tuo"
click at [433, 603] on textarea "I fount Your" at bounding box center [735, 603] width 867 height 22
type textarea "I fount Your data"
type textarea "Ho [PERSON_NAME] i [PERSON_NAME]."
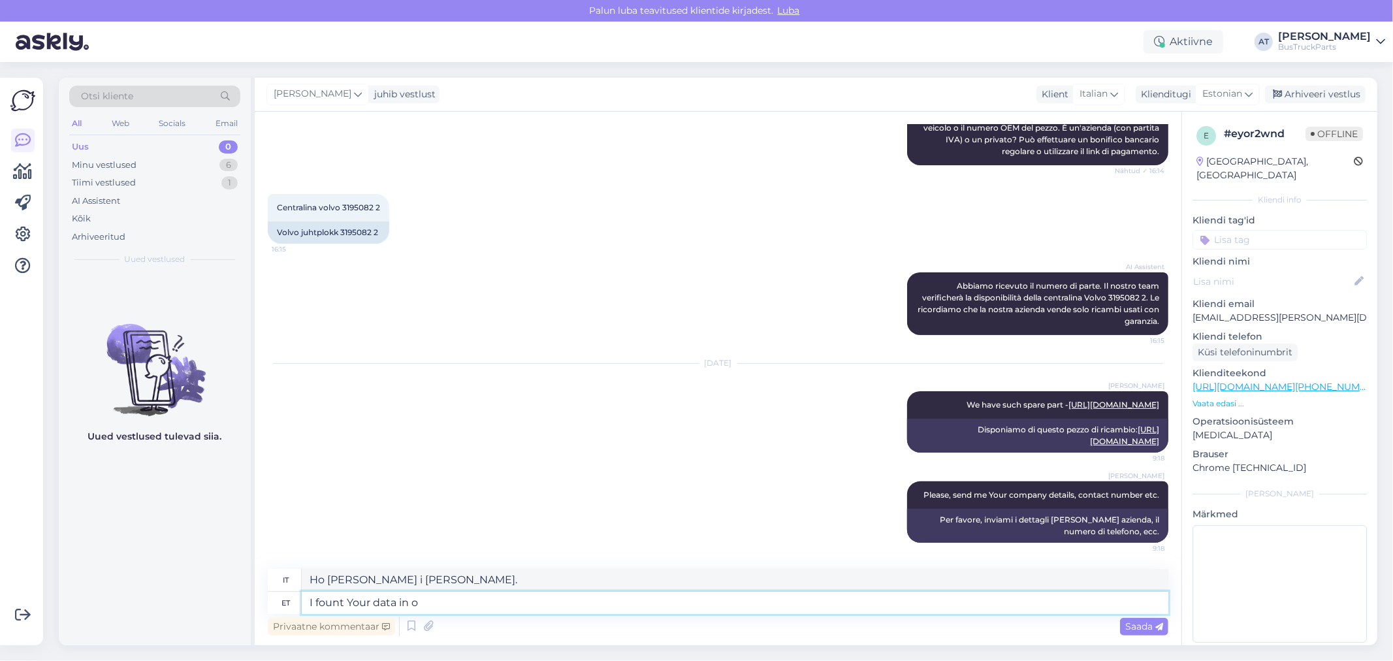
type textarea "I fount Your data in ou"
type textarea "Ho [PERSON_NAME] i [PERSON_NAME] in"
type textarea "I fount Your data in our"
type textarea "Ho [PERSON_NAME] i [PERSON_NAME] nel nostro"
type textarea "I fount Your data in our systemPlease, s"
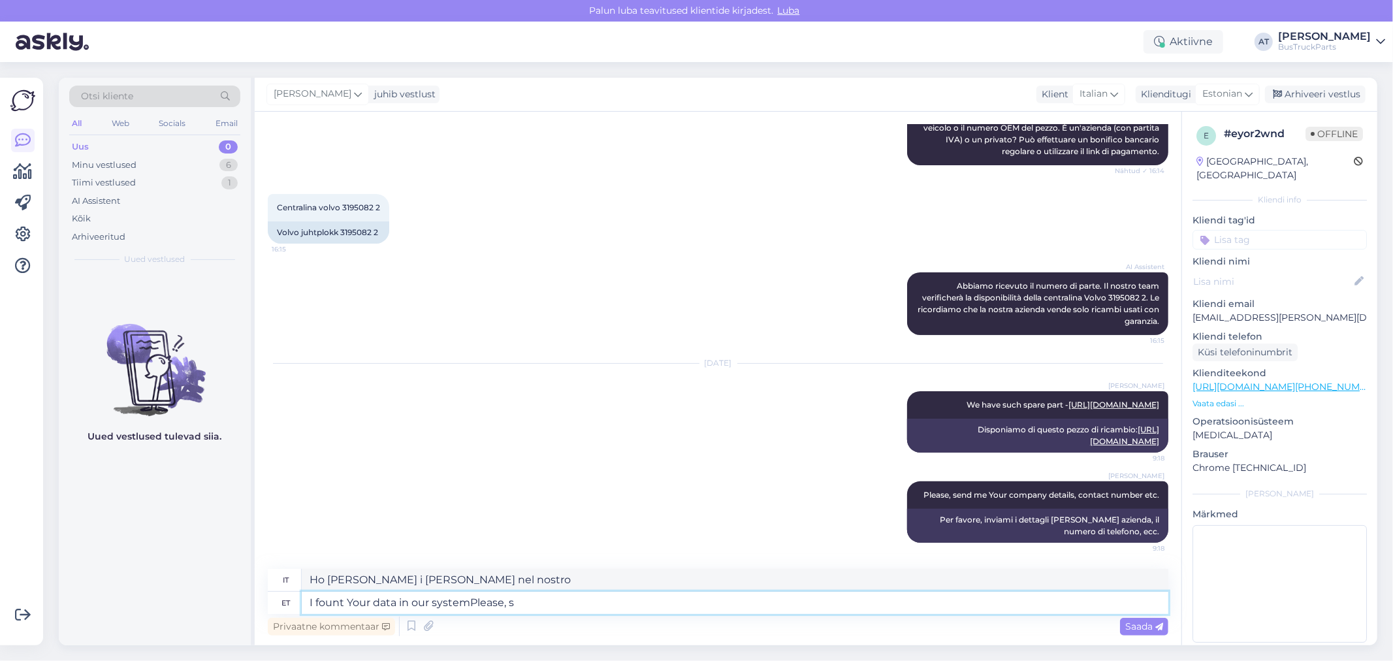
type textarea "Ho [PERSON_NAME] i [PERSON_NAME] nel nostro sistema. Per favore,"
type textarea "I fount Your data in our systemPlease, see th"
type textarea "Ho [PERSON_NAME] i [PERSON_NAME] nel nostro sistema. Per favore, questo"
type textarea "I fount Your data in our systemPlease, see the o"
type textarea "Ho [PERSON_NAME] i [PERSON_NAME] nel nostro sistema. Per favore, consulta il"
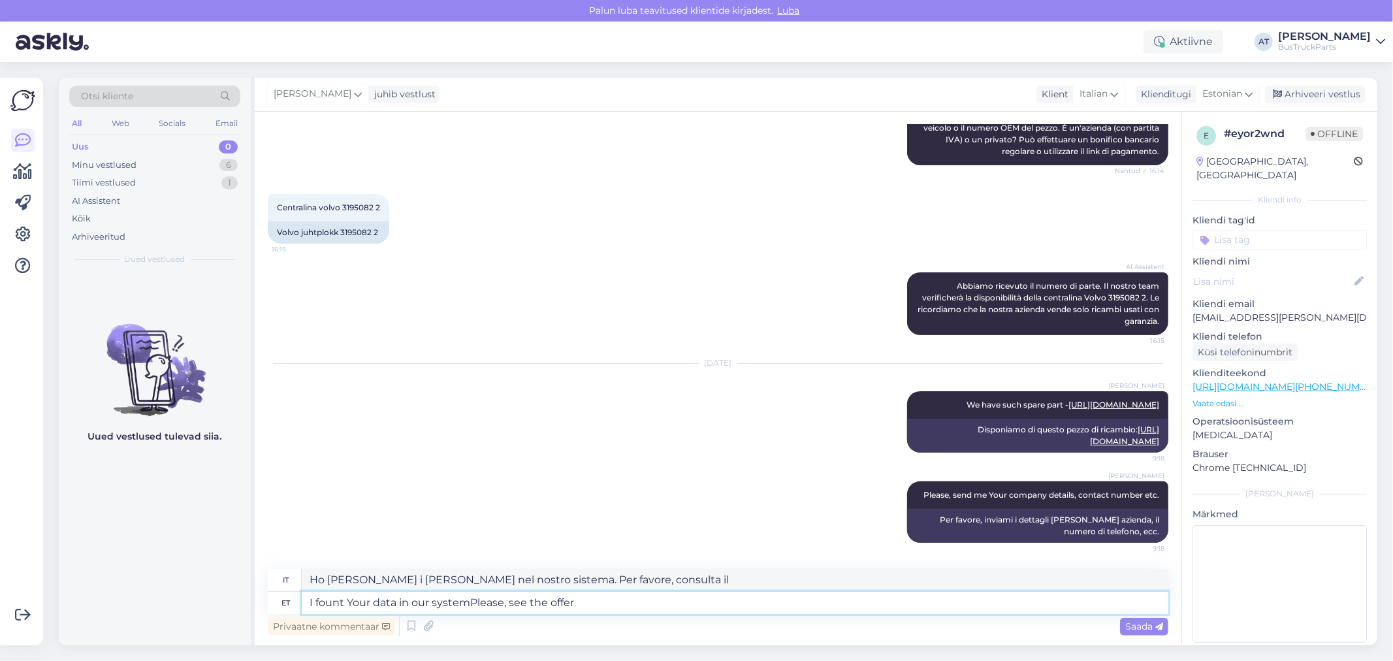
type textarea "I fount Your data in our systemPlease, see the offer b"
type textarea "Ho [PERSON_NAME] i [PERSON_NAME] nel nostro sistema. Per favore, vedi l'offerta."
type textarea "I fount Your data in our systemPlease, see the offer below"
type textarea "Ho [PERSON_NAME] i [PERSON_NAME] nel nostro sistema. Per favore, guarda l'offer…"
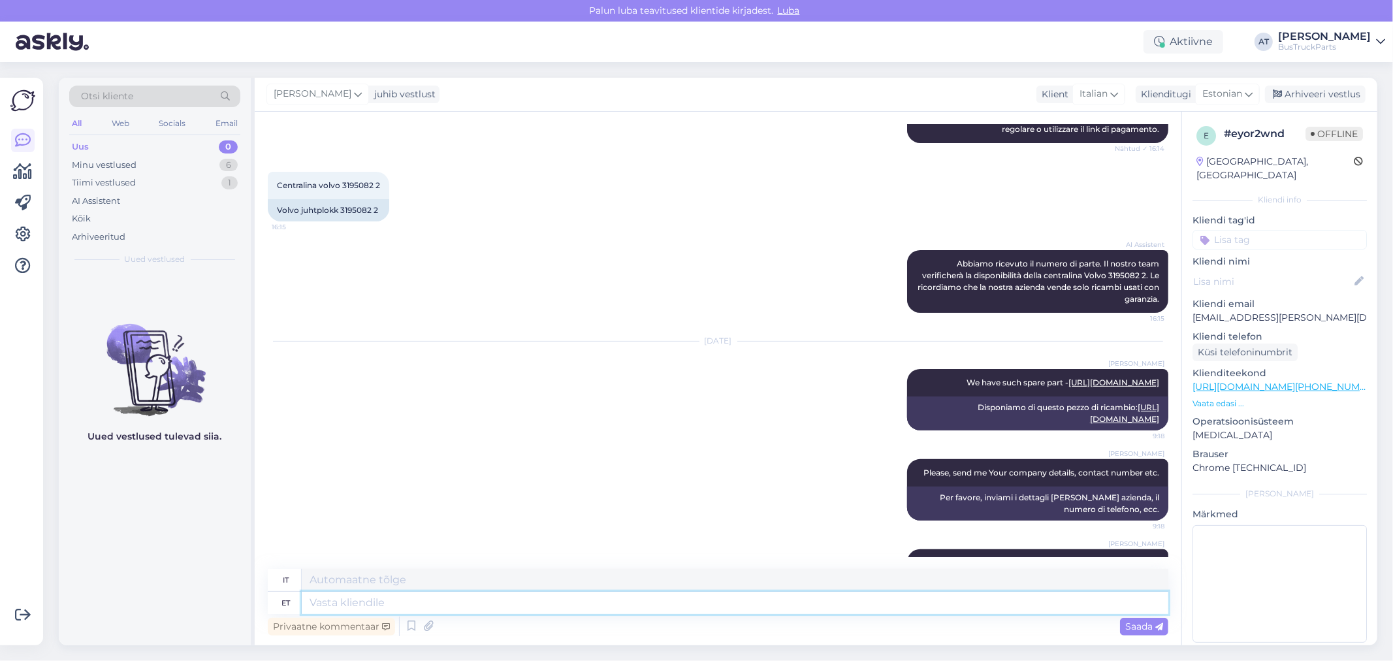
scroll to position [330, 0]
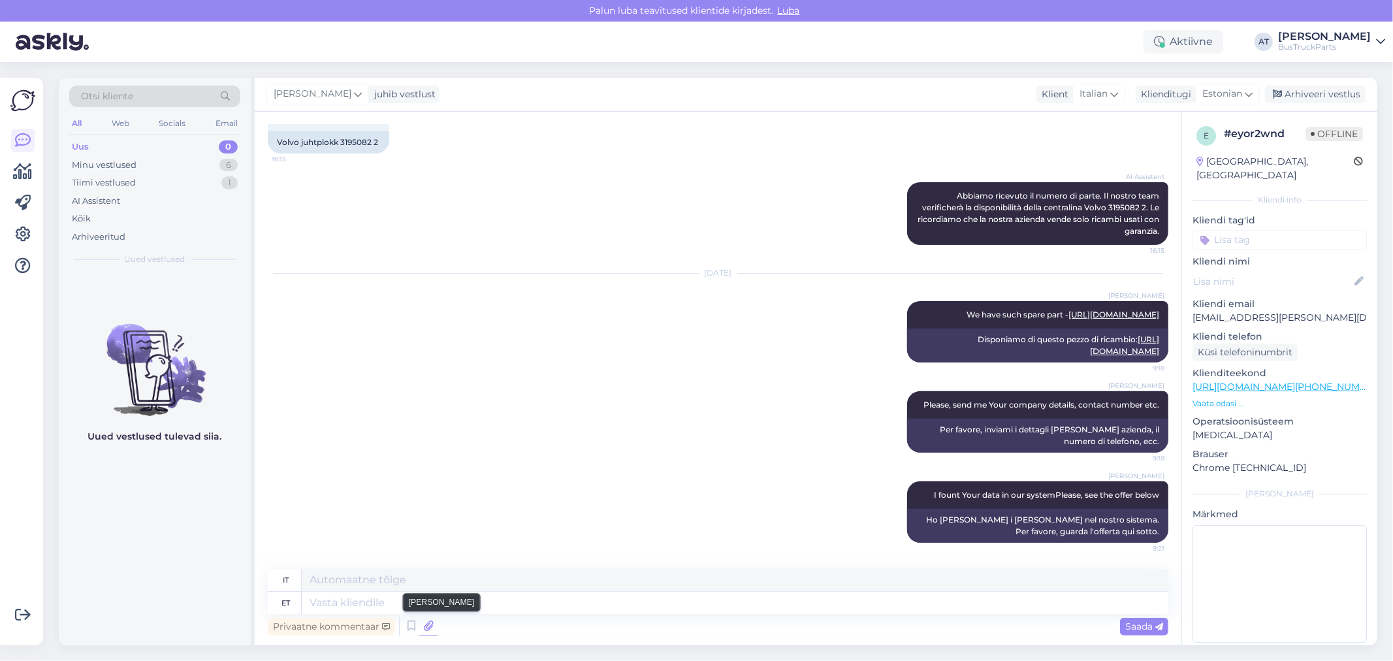
click at [431, 635] on icon at bounding box center [428, 627] width 18 height 20
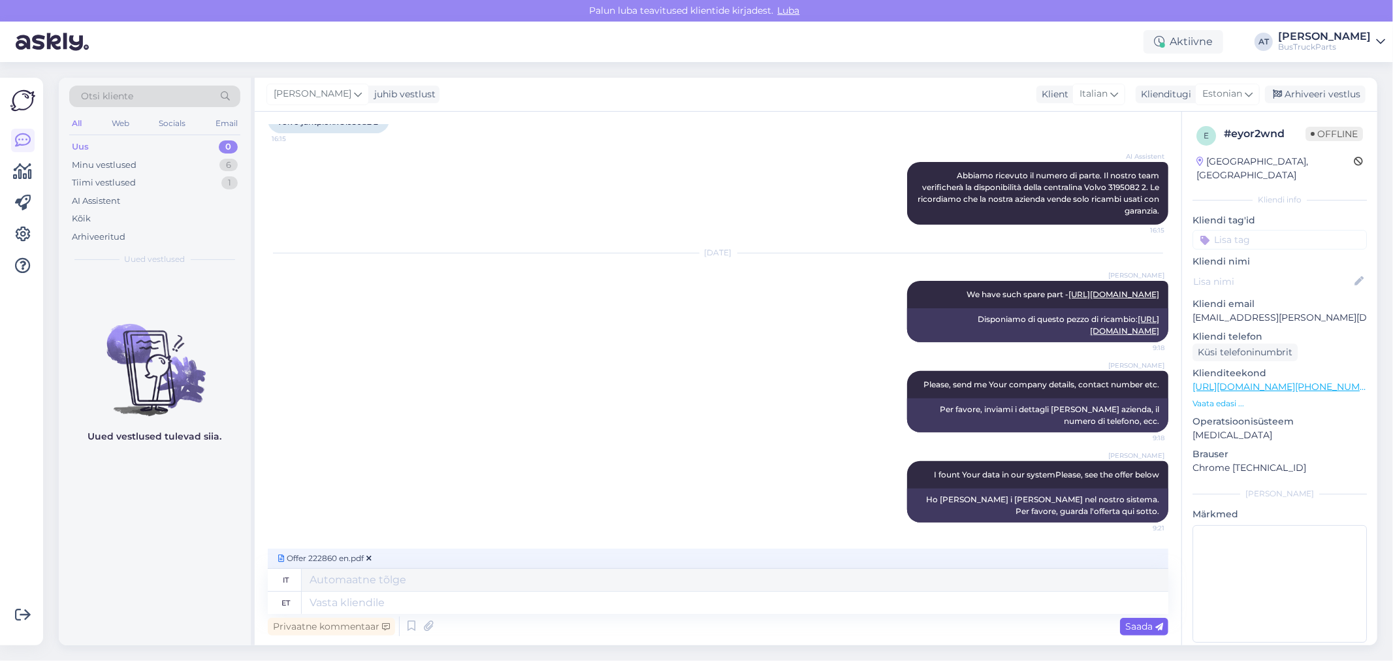
click at [1159, 628] on icon at bounding box center [1159, 627] width 8 height 8
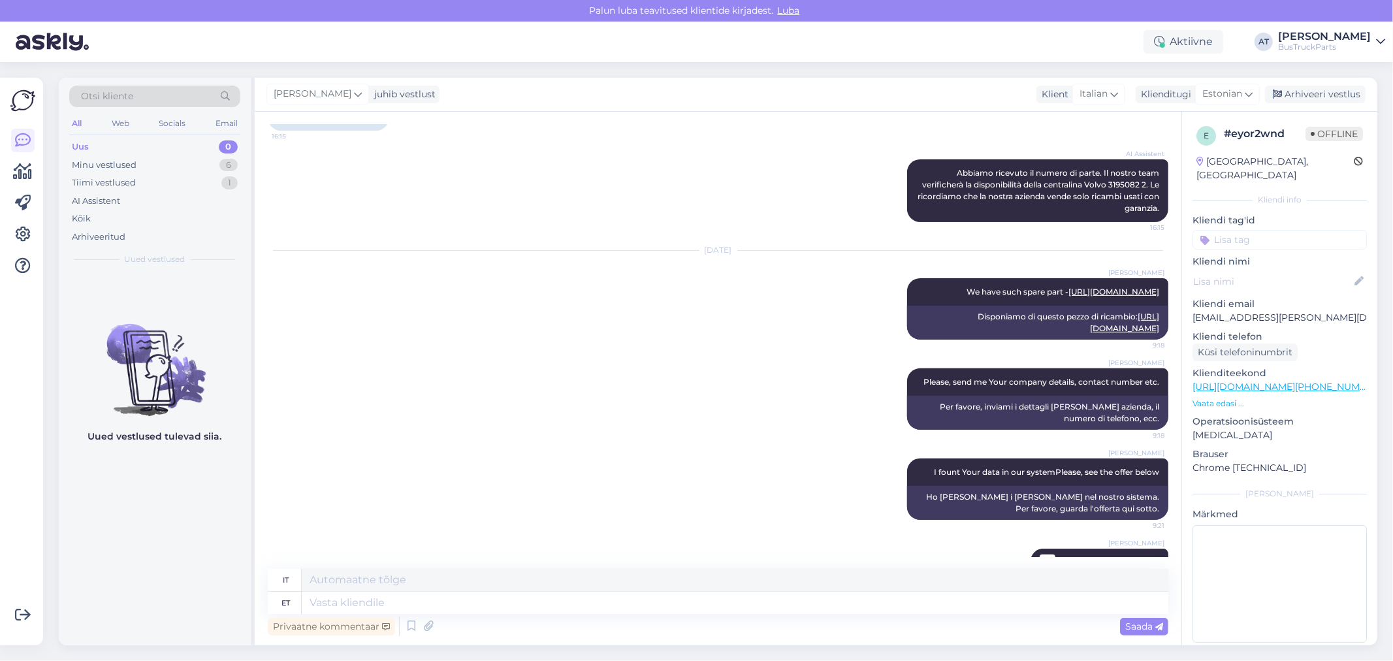
scroll to position [387, 0]
